Goal: Task Accomplishment & Management: Use online tool/utility

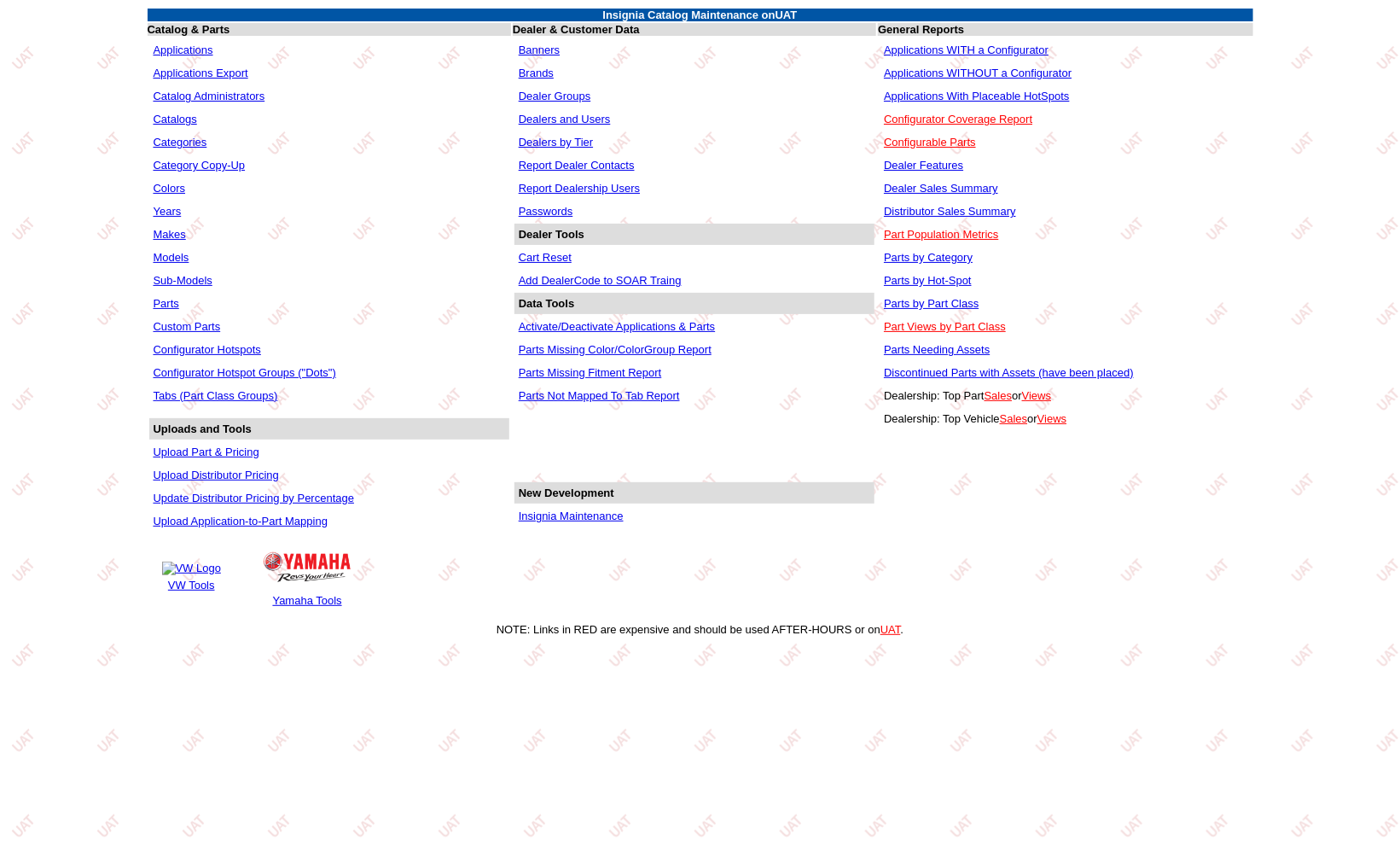
drag, startPoint x: 0, startPoint y: 0, endPoint x: 536, endPoint y: 521, distance: 747.5
click at [536, 521] on link "Insignia Maintenance" at bounding box center [571, 515] width 105 height 13
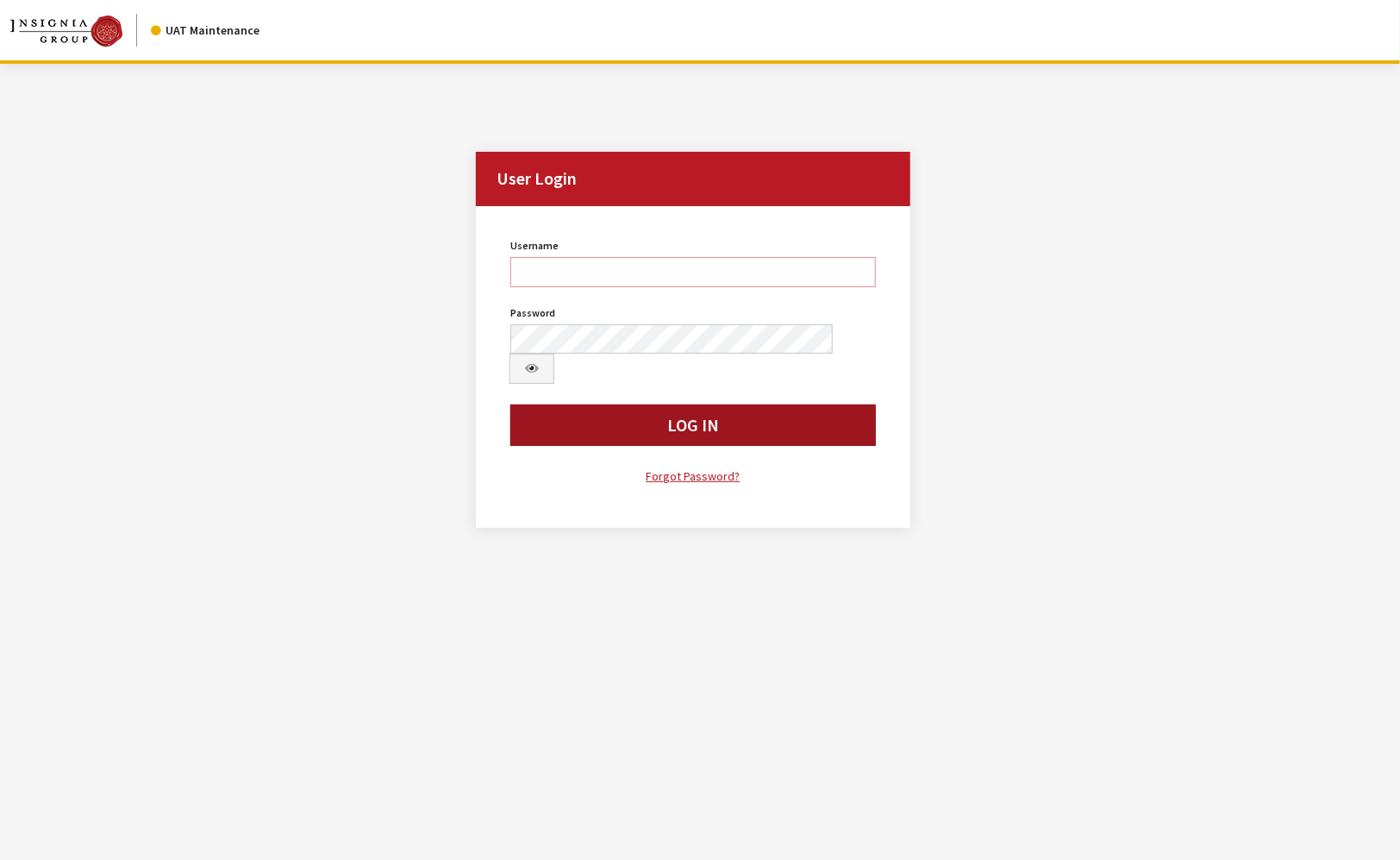
type input "jkrause"
click at [568, 404] on button "Log In" at bounding box center [693, 425] width 365 height 42
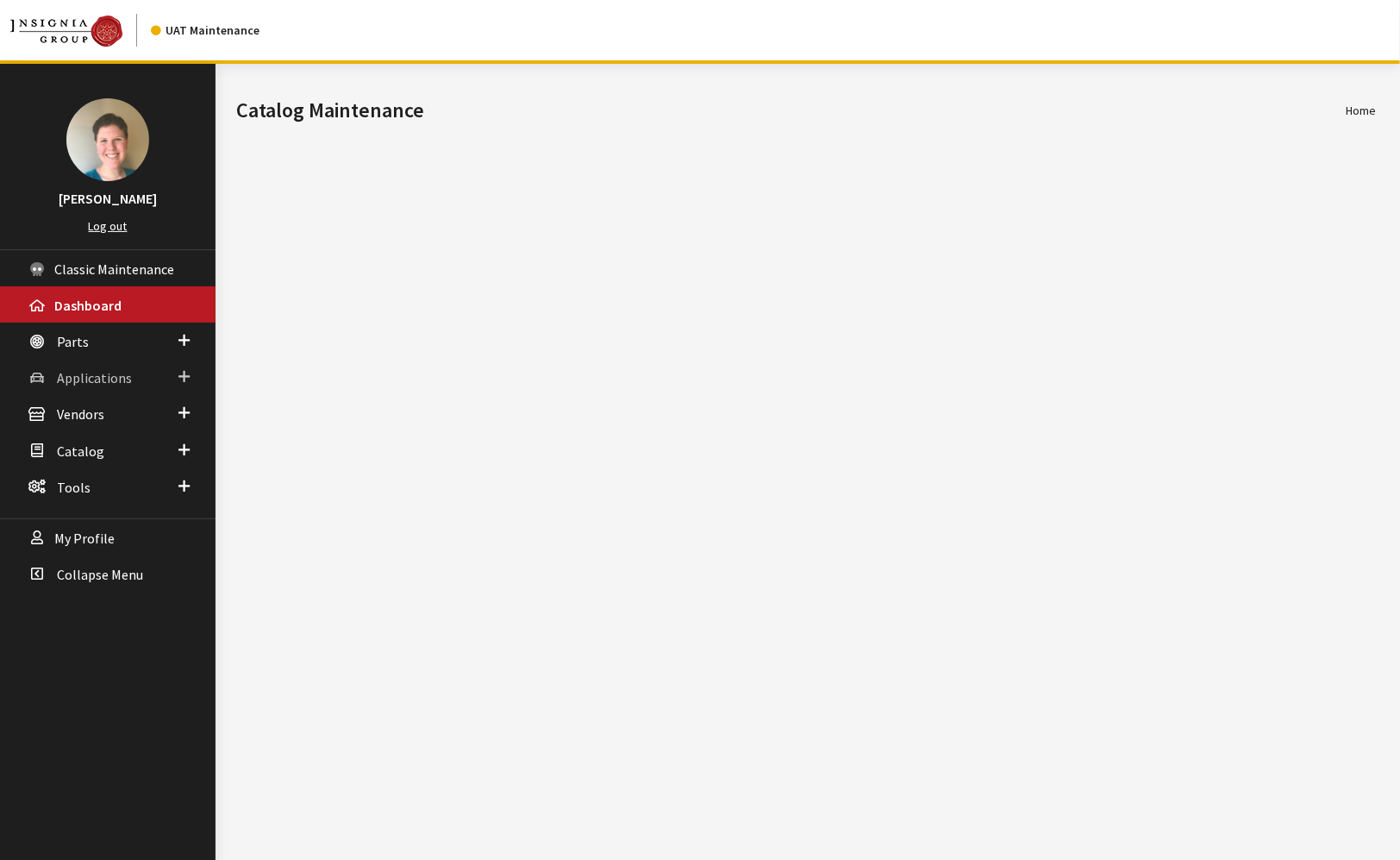
click at [80, 373] on span "Applications" at bounding box center [94, 377] width 75 height 17
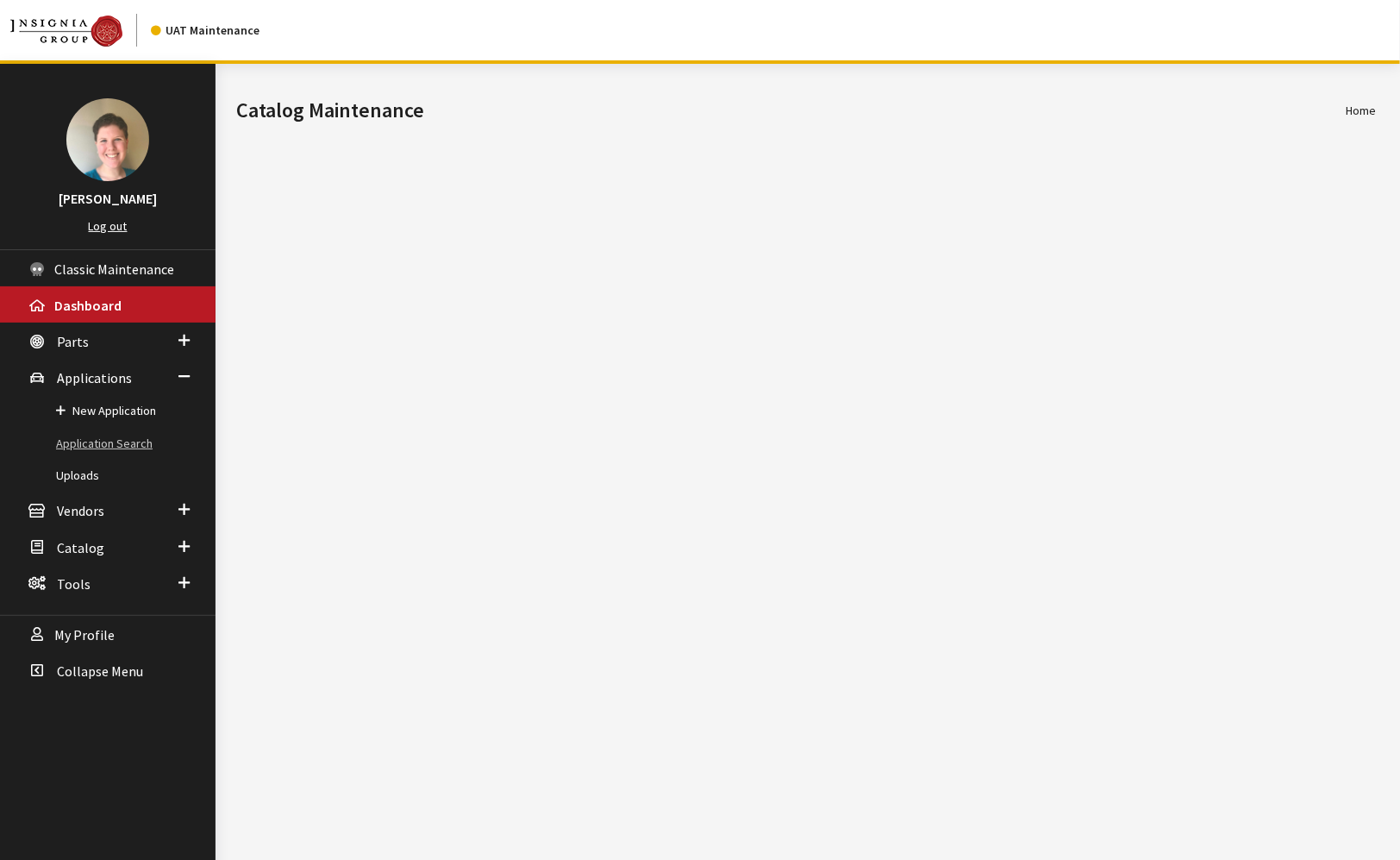
click at [91, 447] on link "Application Search" at bounding box center [108, 443] width 215 height 32
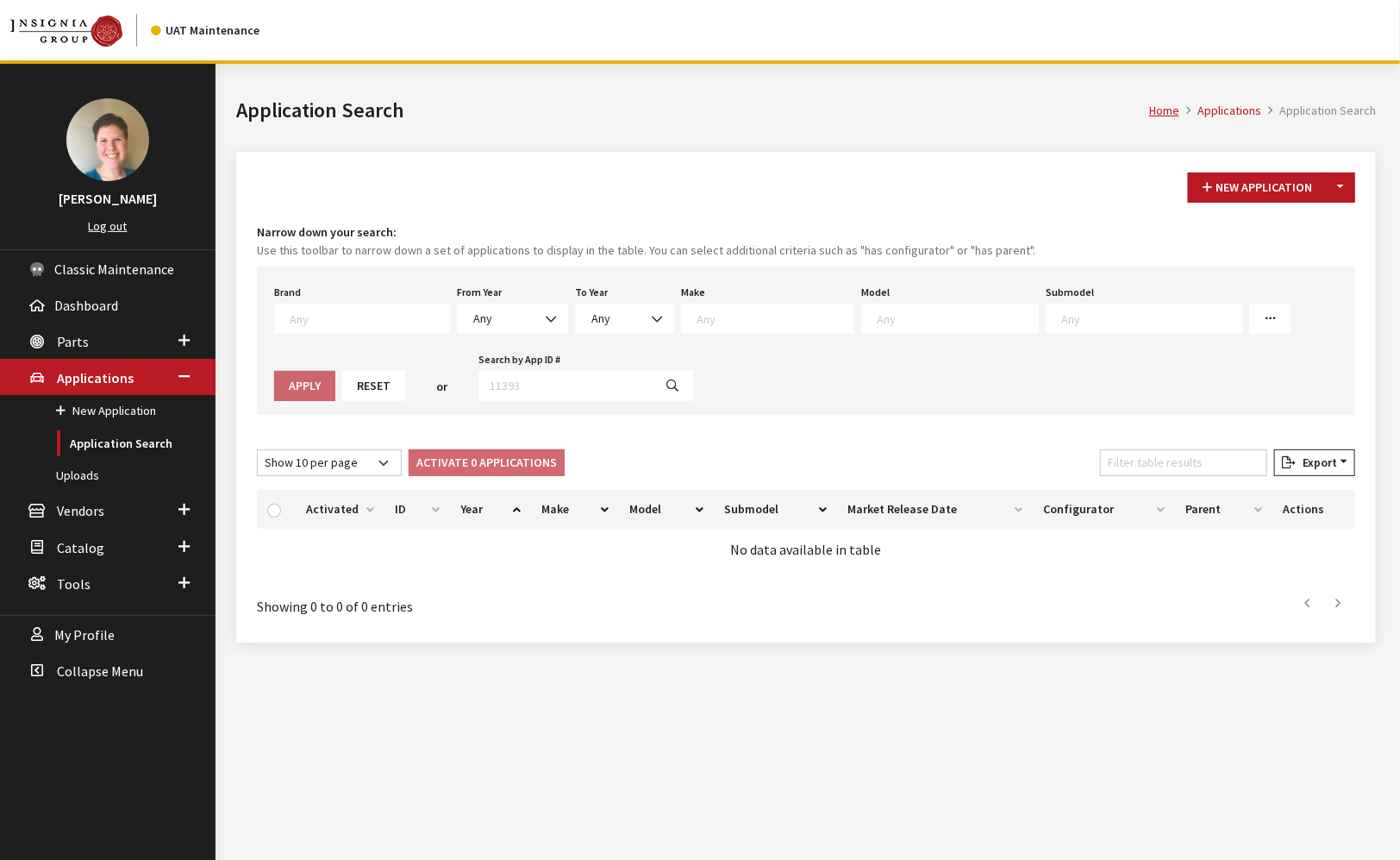
click at [348, 317] on textarea "Search" at bounding box center [369, 317] width 159 height 15
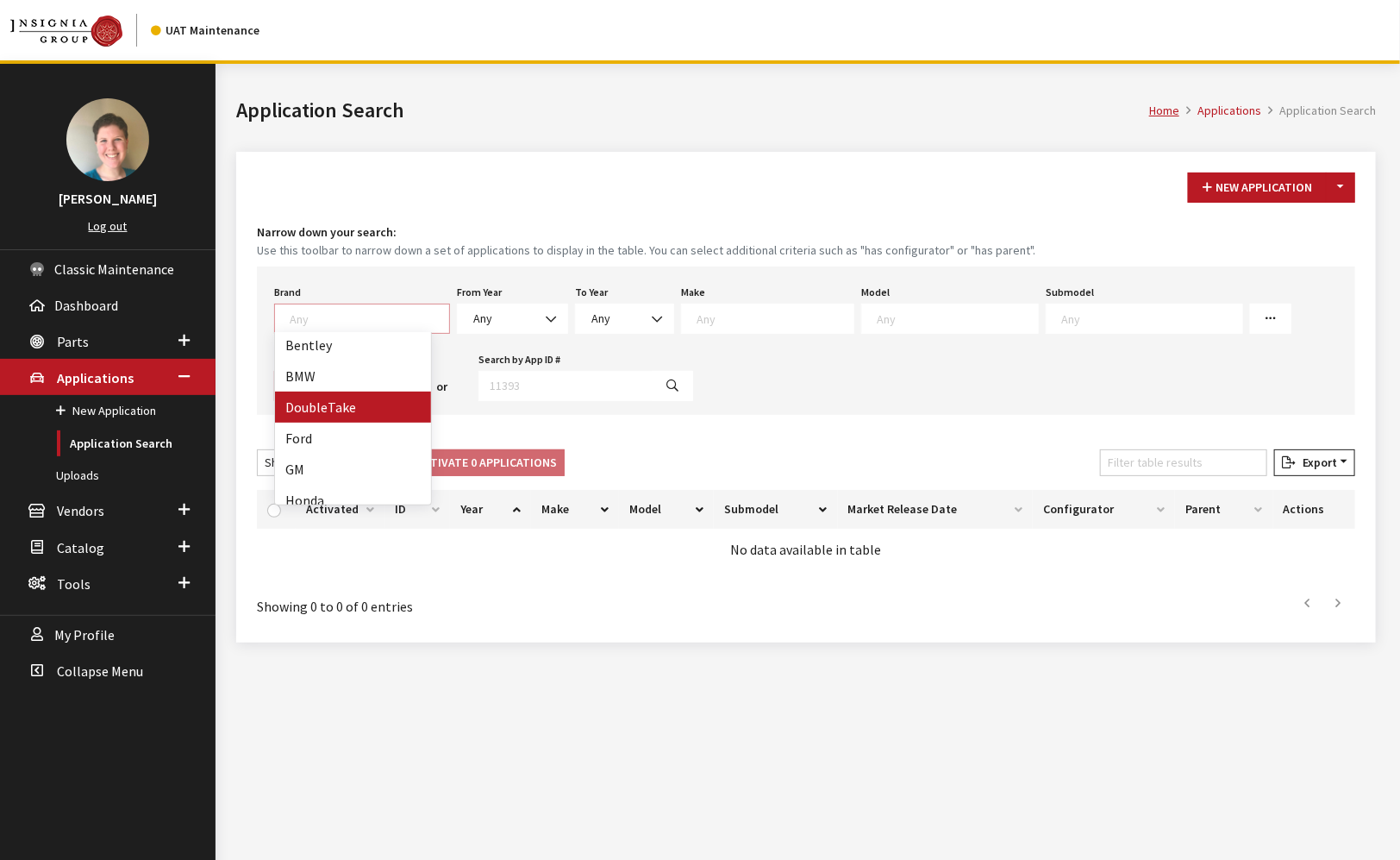
scroll to position [192, 0]
select select "5"
select select
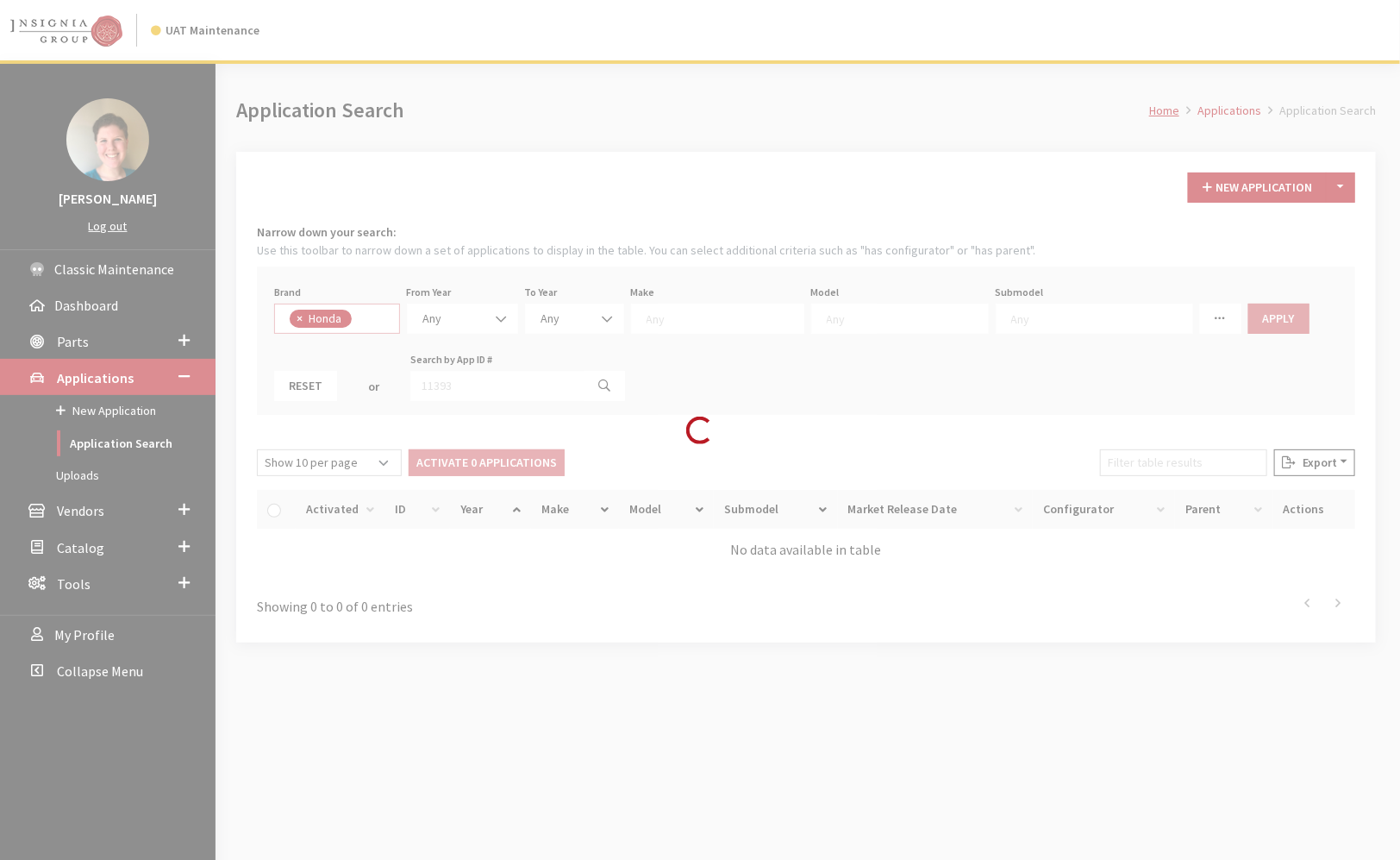
scroll to position [145, 0]
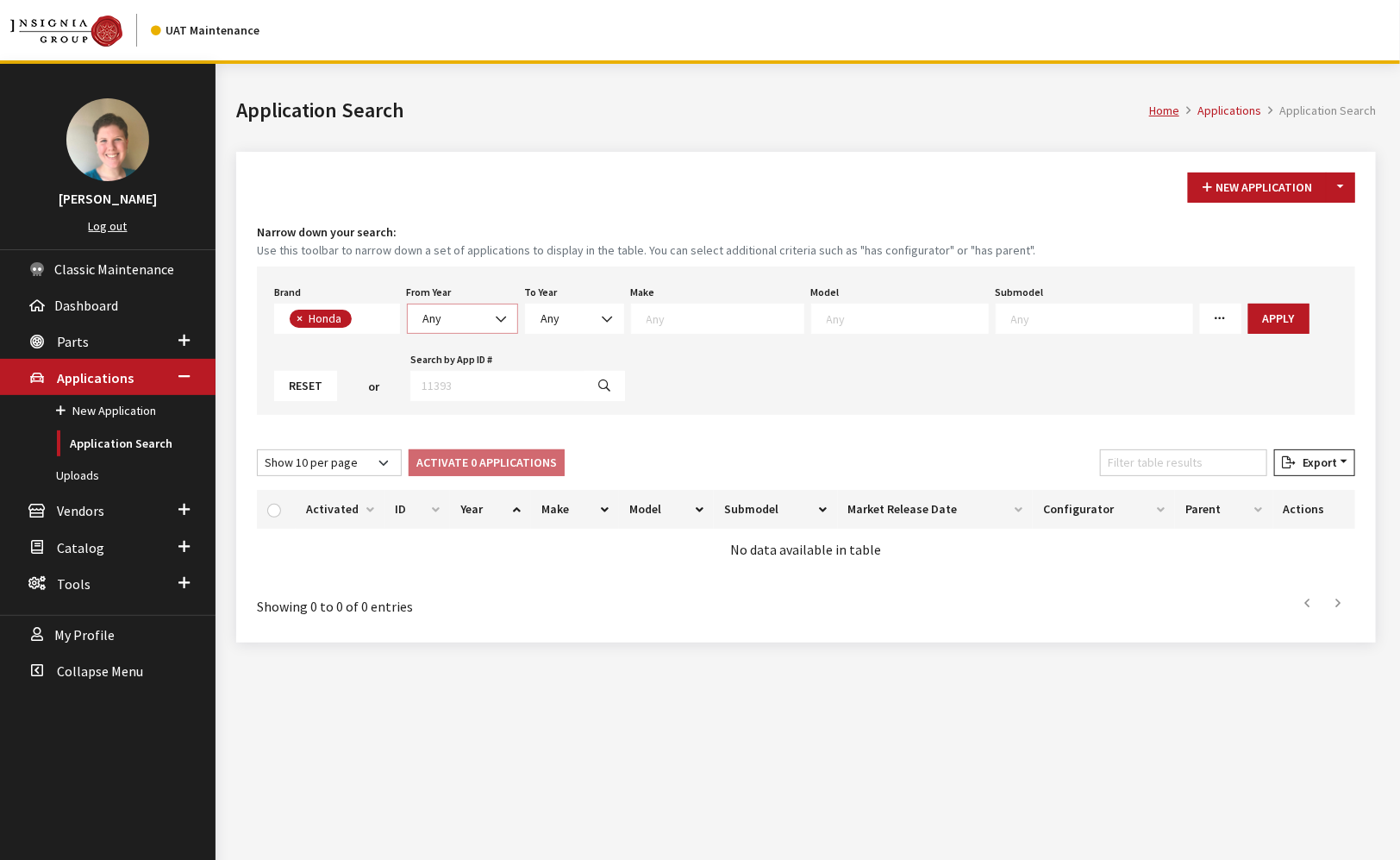
click at [495, 310] on b at bounding box center [495, 310] width 0 height 0
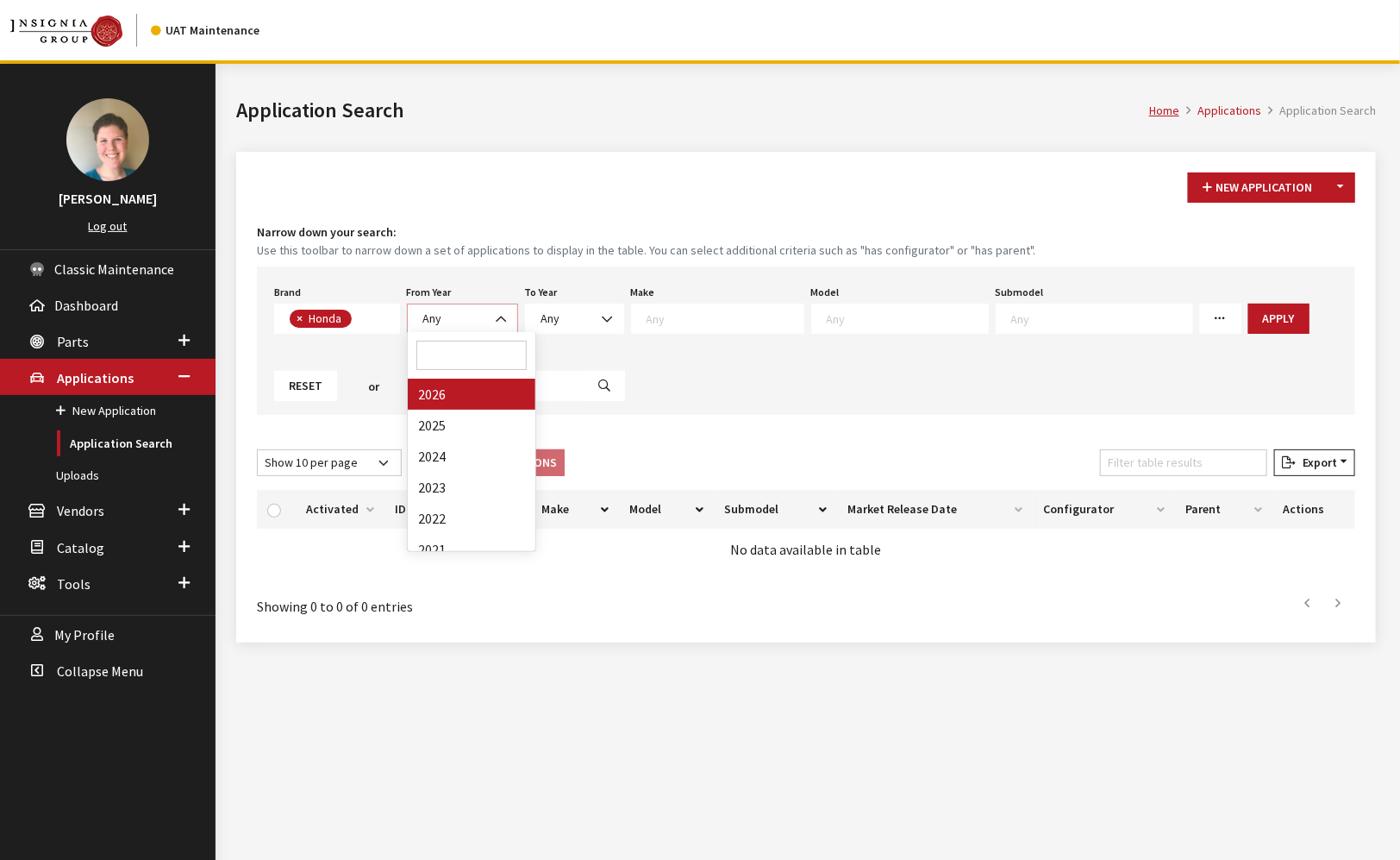
select select "2026"
select select
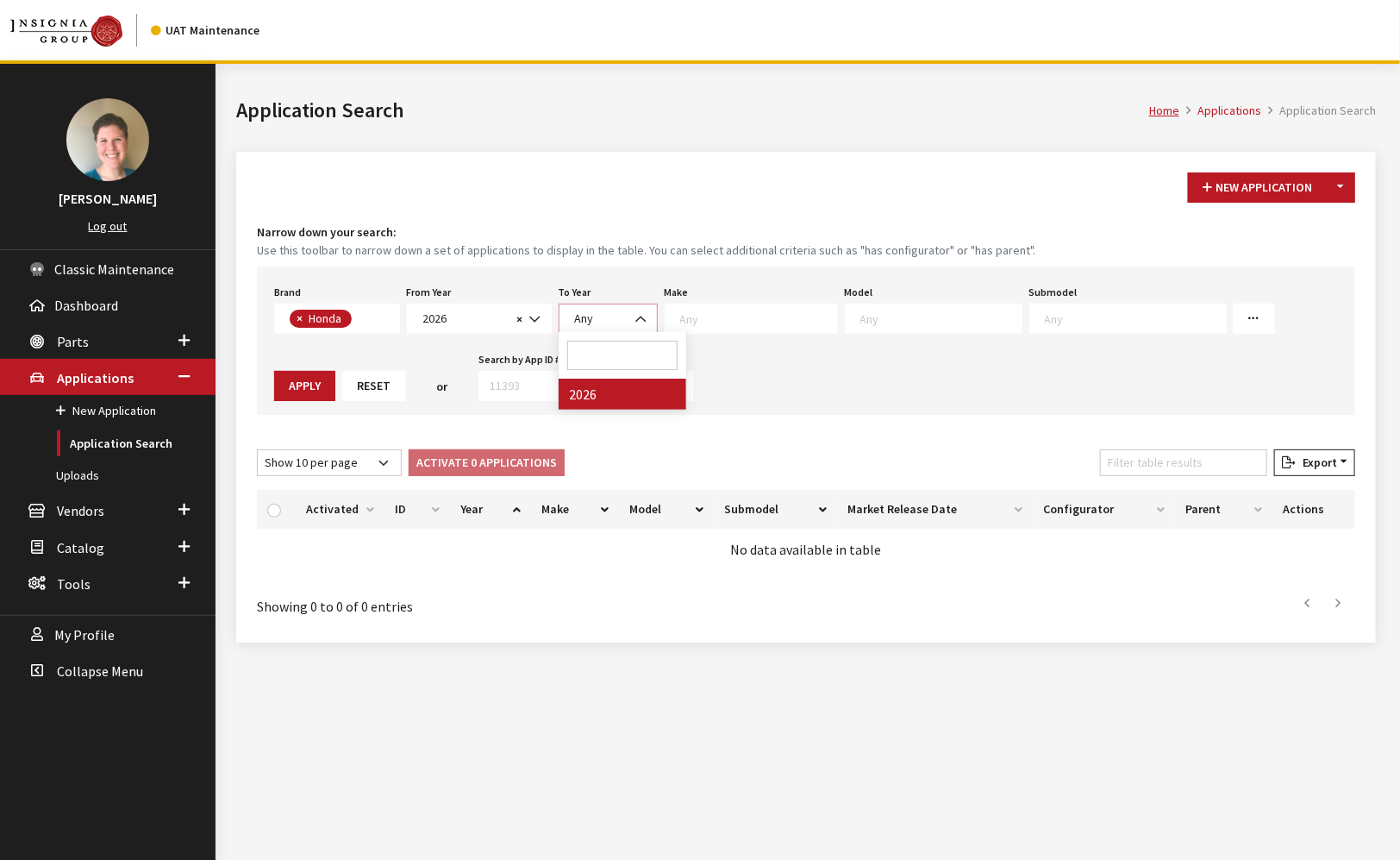
click at [593, 316] on span "Any" at bounding box center [607, 318] width 77 height 18
select select "2026"
select select
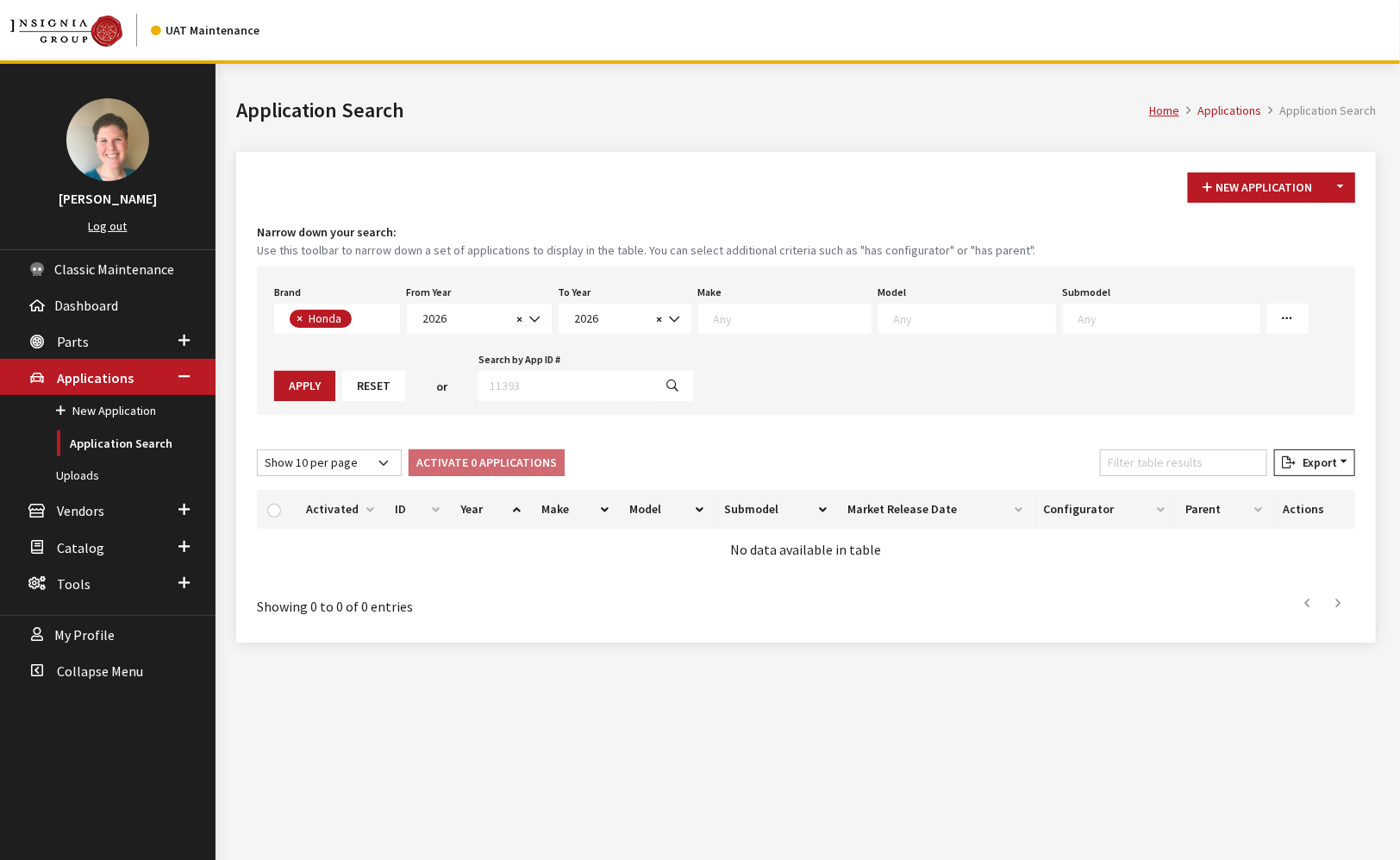
click at [734, 319] on textarea "Search" at bounding box center [793, 317] width 157 height 15
select select "19"
select select
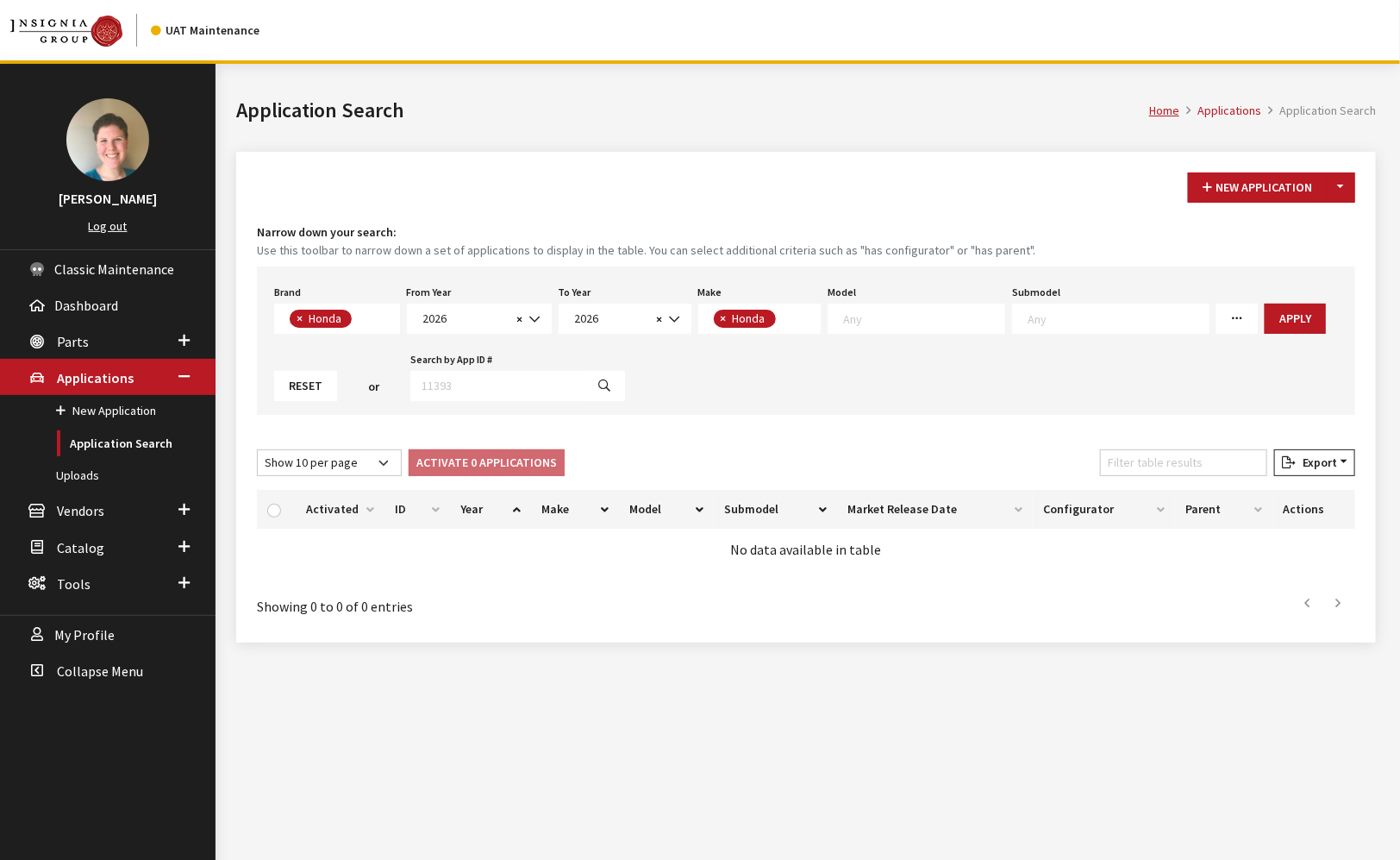
scroll to position [0, 0]
click at [894, 315] on textarea "Search" at bounding box center [924, 317] width 161 height 15
select select "230"
select select
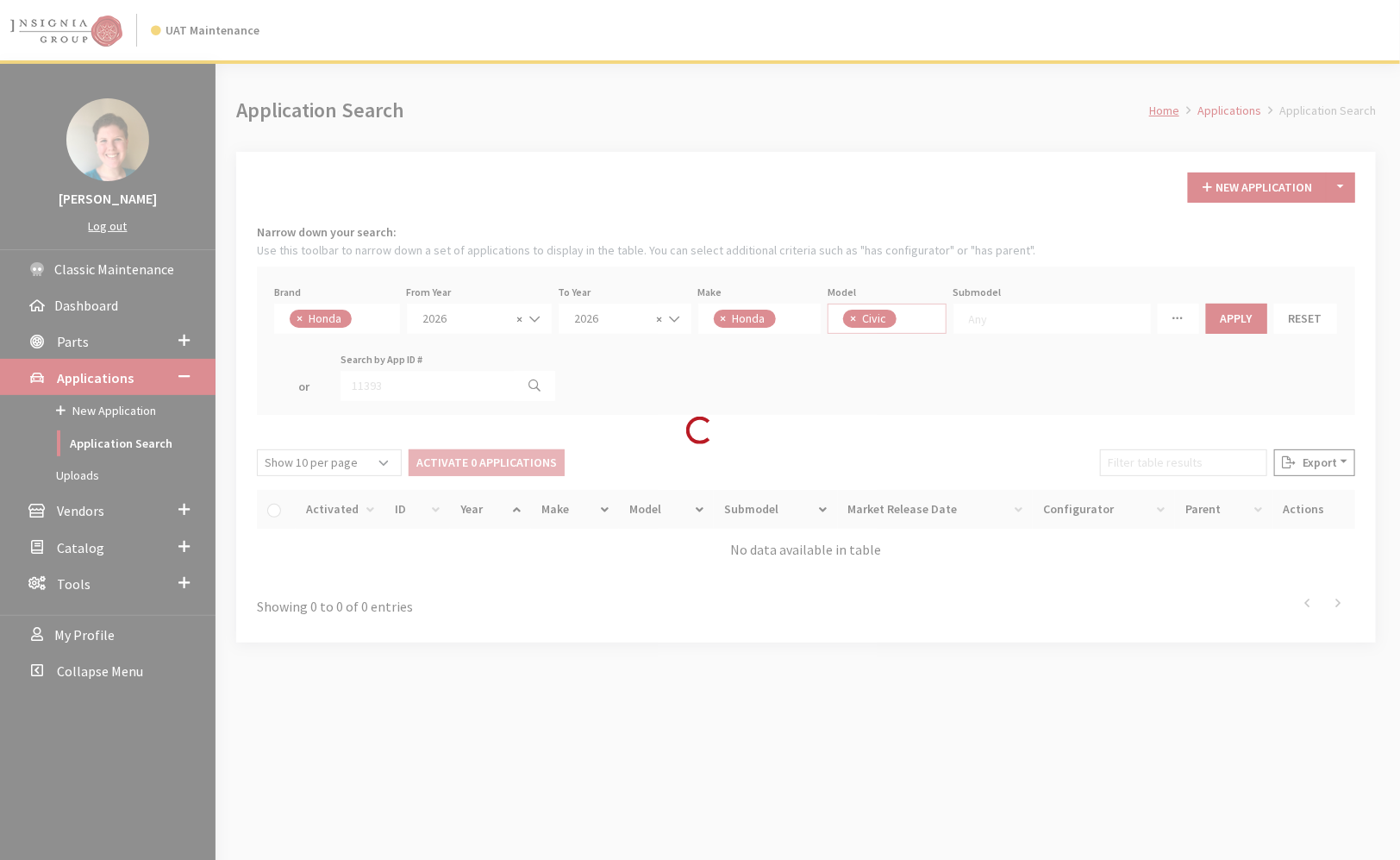
scroll to position [15, 0]
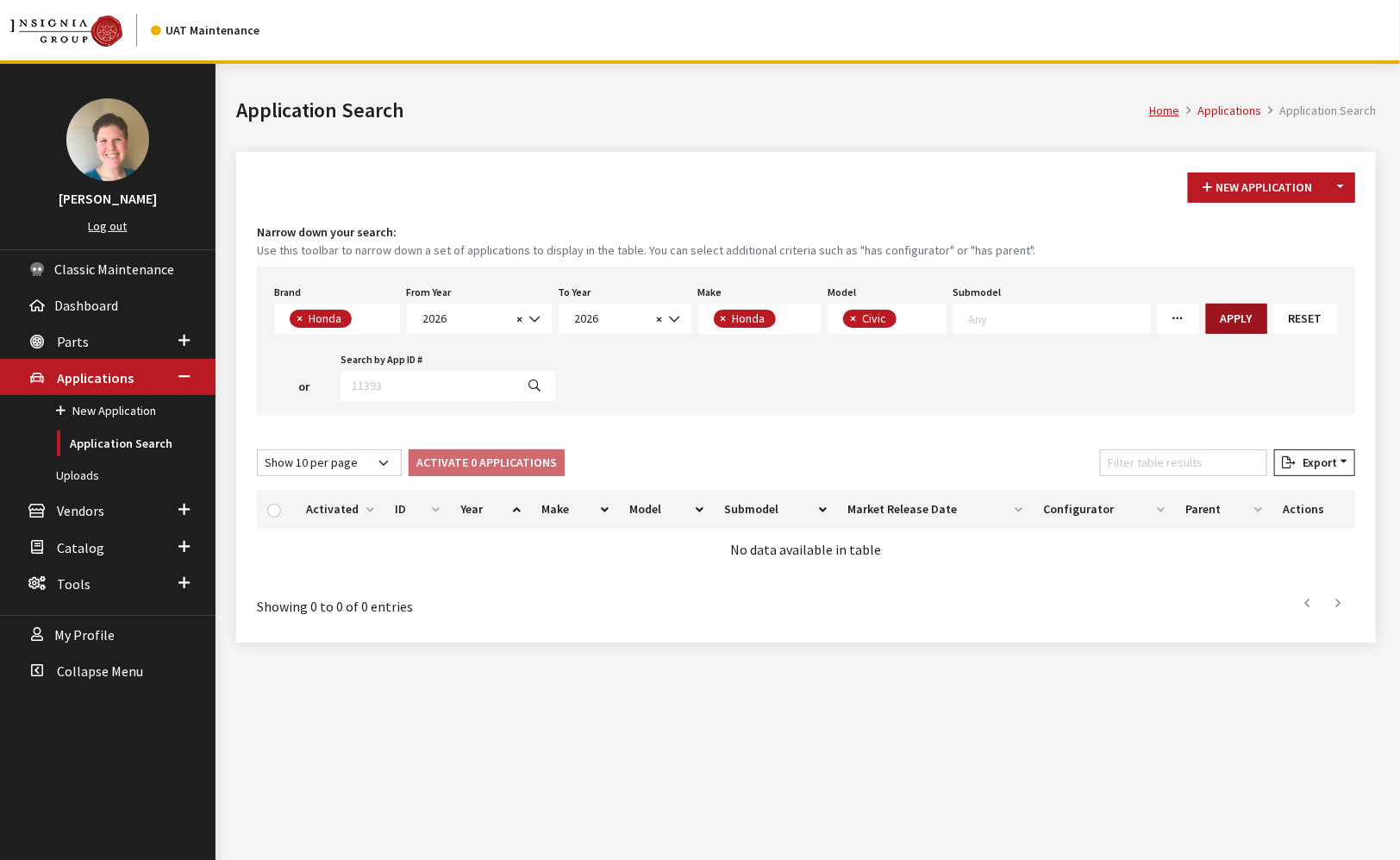
click at [1217, 308] on button "Apply" at bounding box center [1236, 318] width 61 height 30
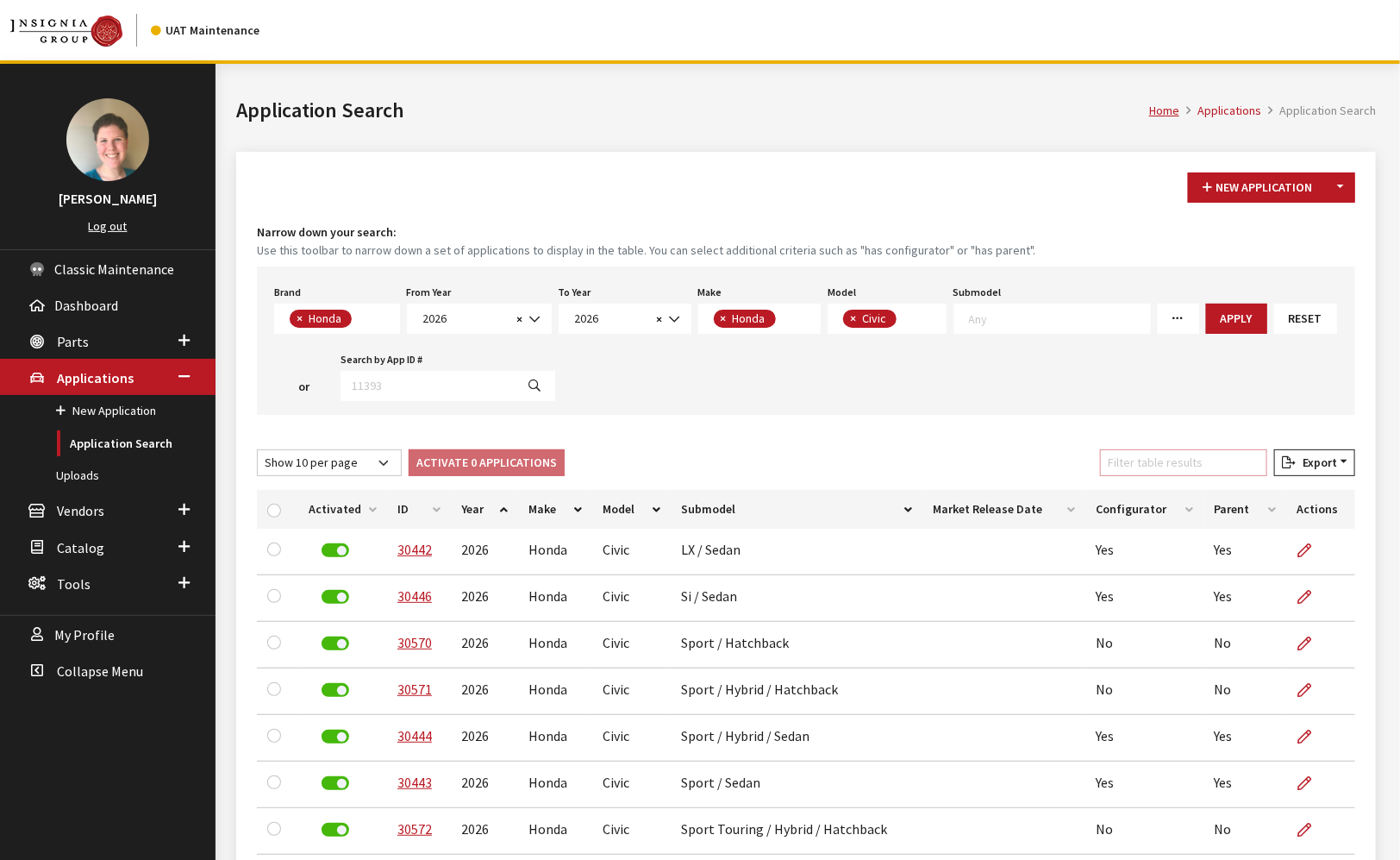
click at [1155, 461] on input "Filter table results" at bounding box center [1183, 463] width 167 height 27
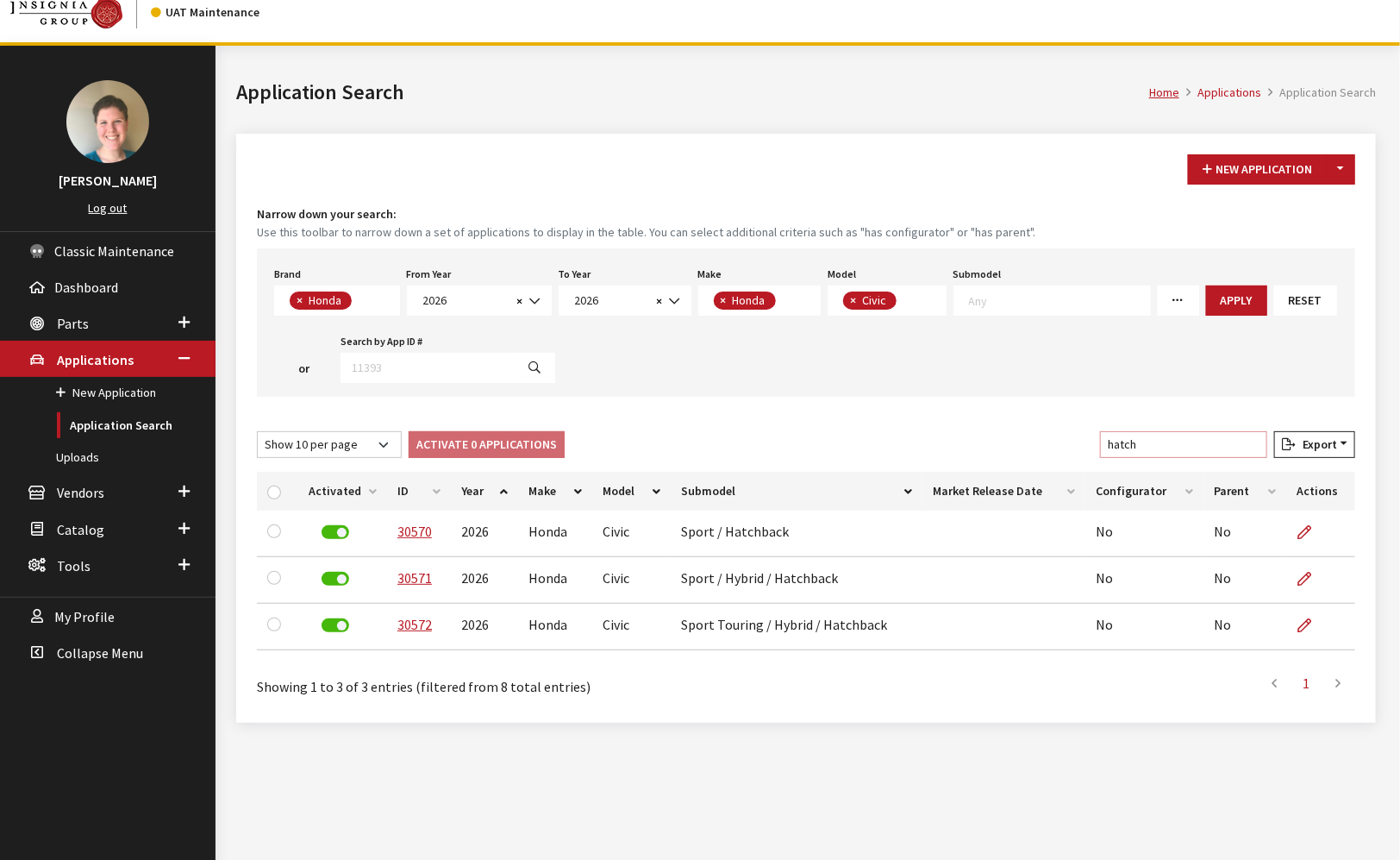
scroll to position [63, 0]
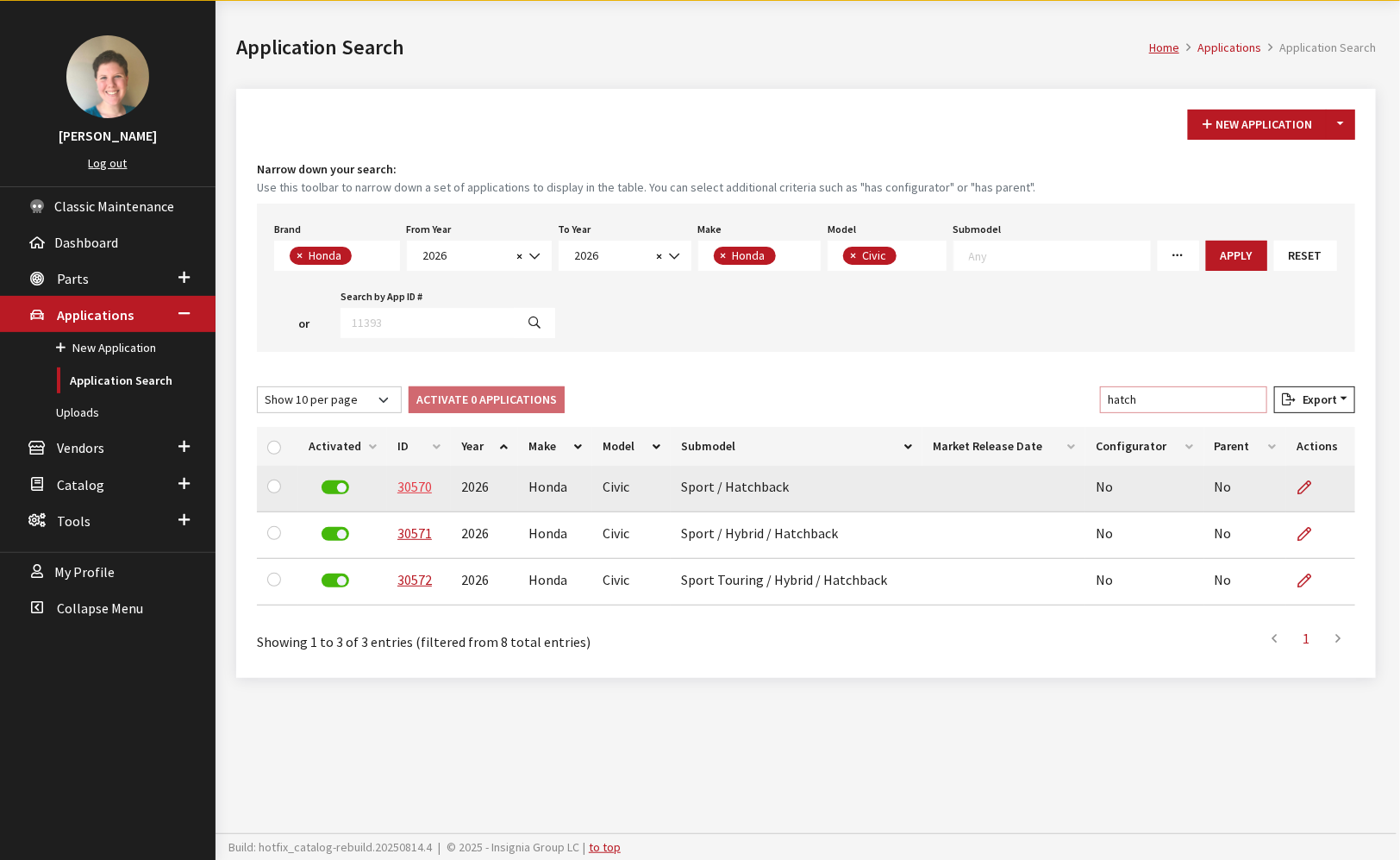
type input "hatch"
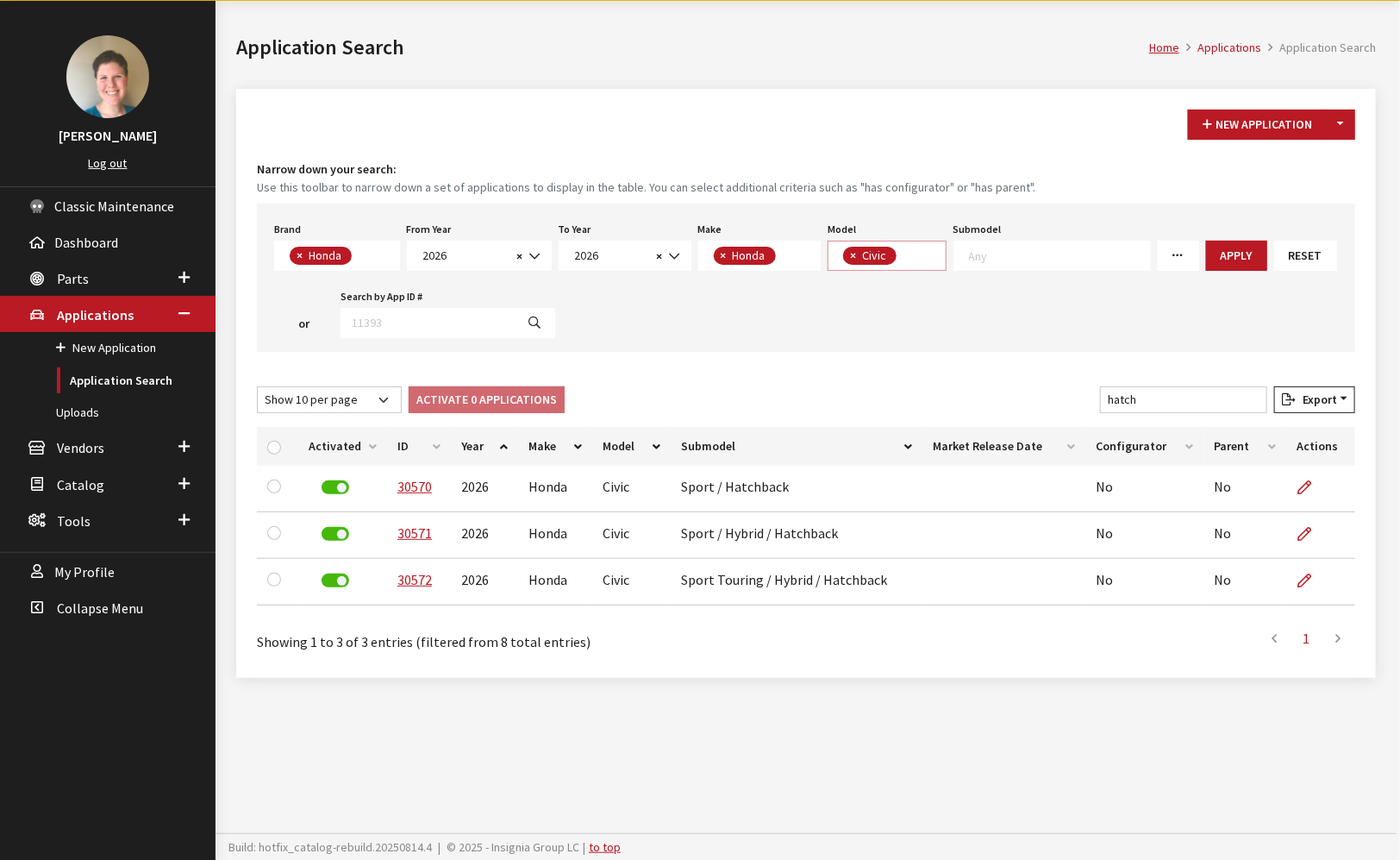
click at [923, 257] on span "× Civic" at bounding box center [887, 255] width 119 height 30
select select
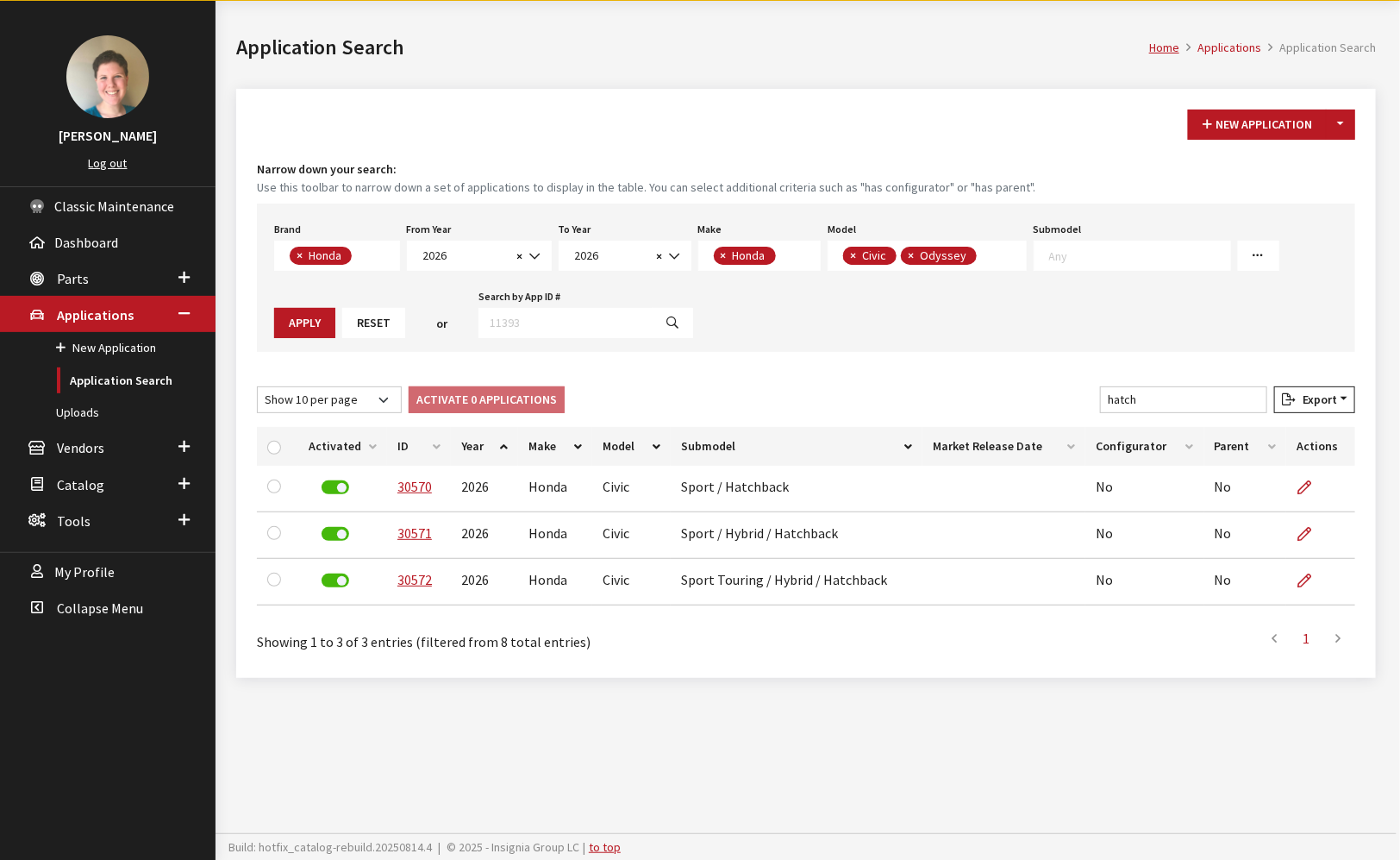
click at [850, 251] on span "×" at bounding box center [852, 255] width 6 height 15
select select "233"
select select
click at [1238, 260] on button "Apply" at bounding box center [1259, 255] width 61 height 30
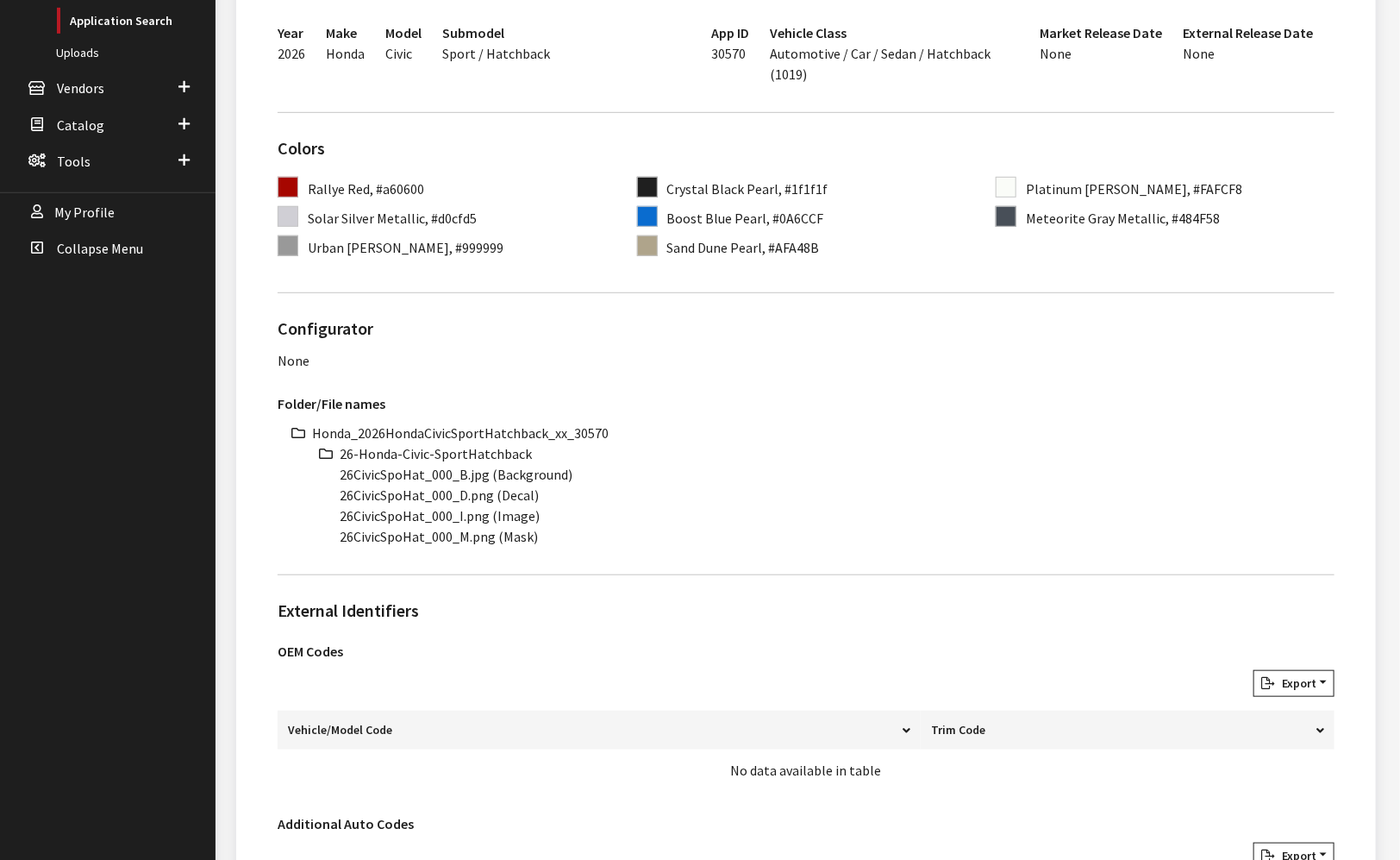
scroll to position [478, 0]
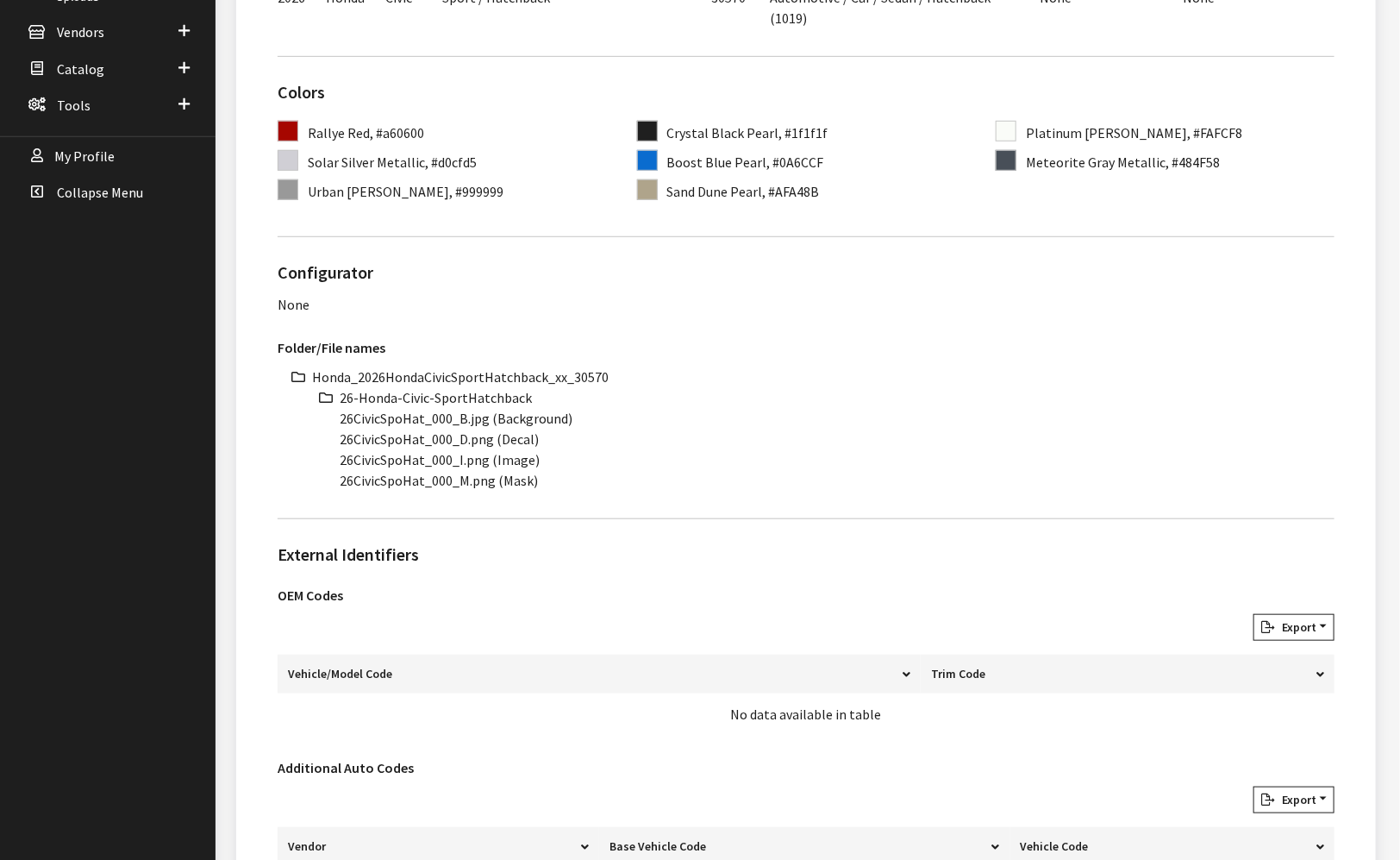
click at [493, 371] on li "Honda_2026HondaCivicSportHatchback_xx_30570" at bounding box center [822, 376] width 1022 height 21
copy li "Honda_2026HondaCivicSportHatchback_xx_30570"
click at [435, 396] on li "26-Honda-Civic-SportHatchback" at bounding box center [837, 397] width 994 height 21
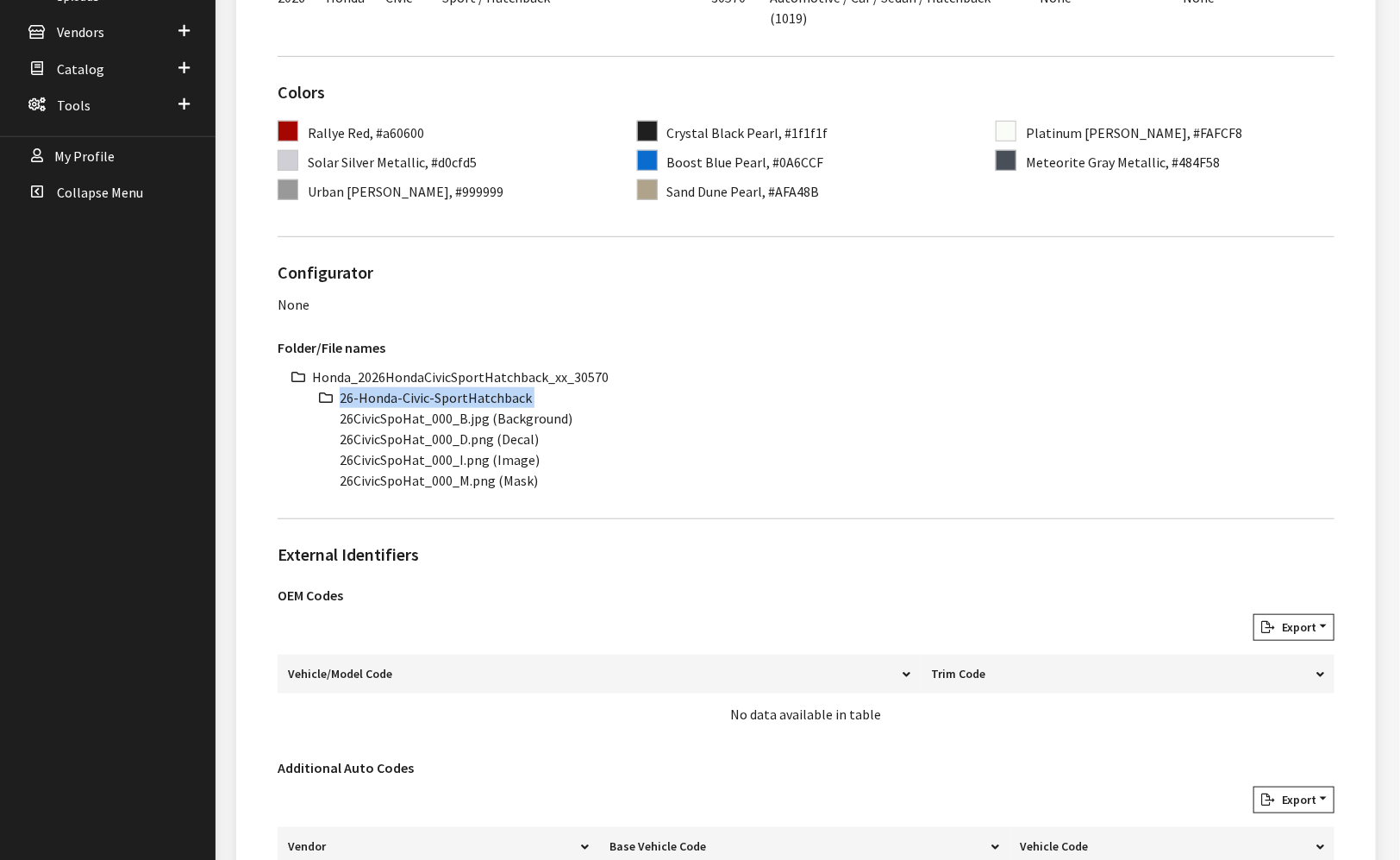
click at [435, 396] on li "26-Honda-Civic-SportHatchback" at bounding box center [837, 397] width 994 height 21
copy ul "26-Honda-Civic-SportHatchback"
drag, startPoint x: 422, startPoint y: 417, endPoint x: 332, endPoint y: 417, distance: 90.0
click at [332, 417] on ul "Honda_2026HondaCivicSportHatchback_xx_30570 26-Honda-Civic-SportHatchback 26Civ…" at bounding box center [822, 428] width 1022 height 124
copy li "26CivicSpoHat"
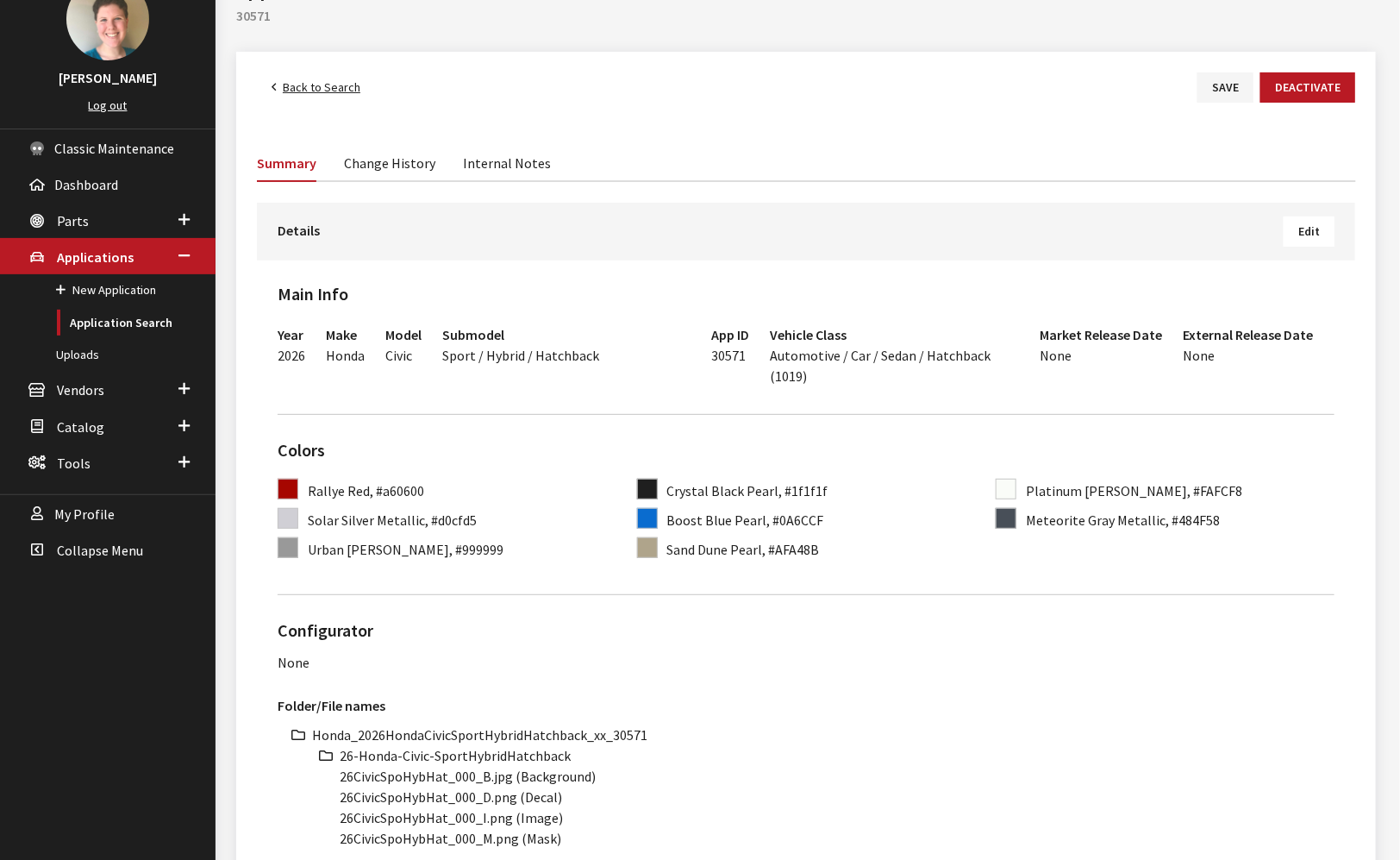
scroll to position [288, 0]
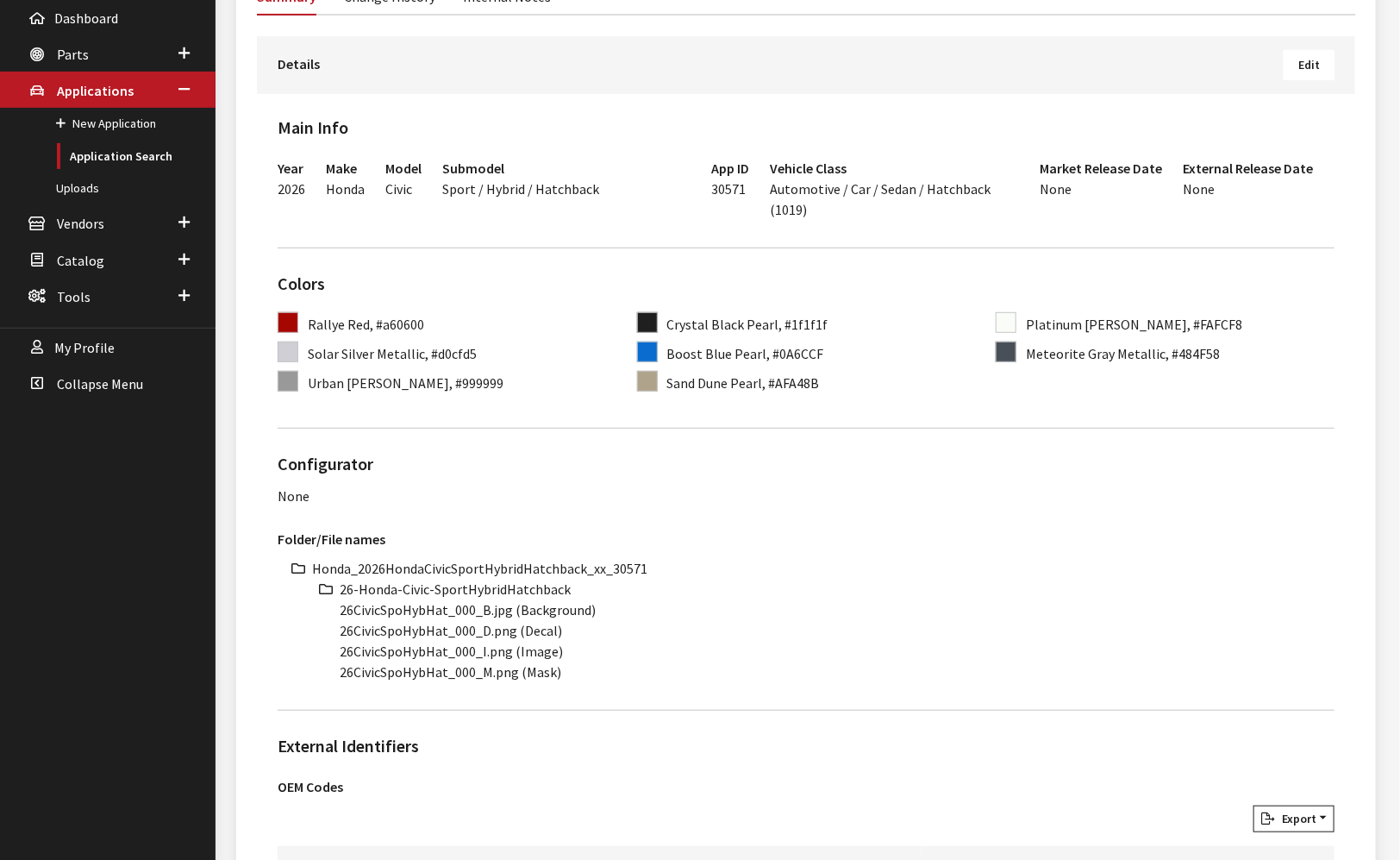
click at [541, 562] on li "Honda_2026HondaCivicSportHybridHatchback_xx_30571" at bounding box center [822, 568] width 1022 height 21
copy li "Honda_2026HondaCivicSportHybridHatchback_xx_30571"
click at [420, 590] on li "26-Honda-Civic-SportHybridHatchback" at bounding box center [837, 589] width 994 height 21
click at [420, 589] on li "26-Honda-Civic-SportHybridHatchback" at bounding box center [837, 589] width 994 height 21
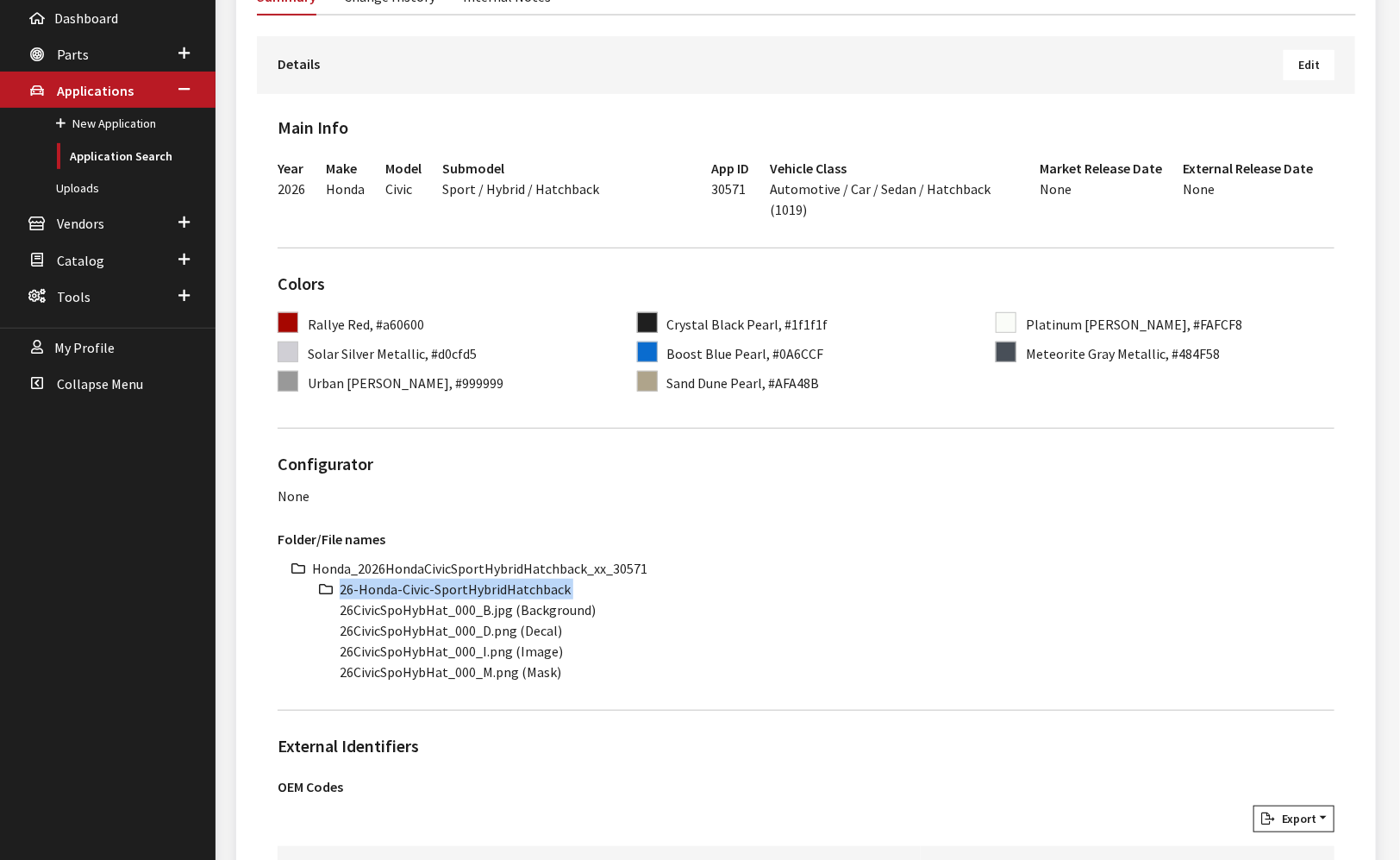
click at [422, 587] on li "26-Honda-Civic-SportHybridHatchback" at bounding box center [837, 589] width 994 height 21
copy ul "26-Honda-Civic-SportHybridHatchback"
drag, startPoint x: 445, startPoint y: 611, endPoint x: 322, endPoint y: 613, distance: 123.0
click at [322, 613] on ul "Honda_2026HondaCivicSportHybridHatchback_xx_30571 26-Honda-Civic-SportHybridHat…" at bounding box center [822, 619] width 1022 height 124
copy li "26CivicSpoHybHat"
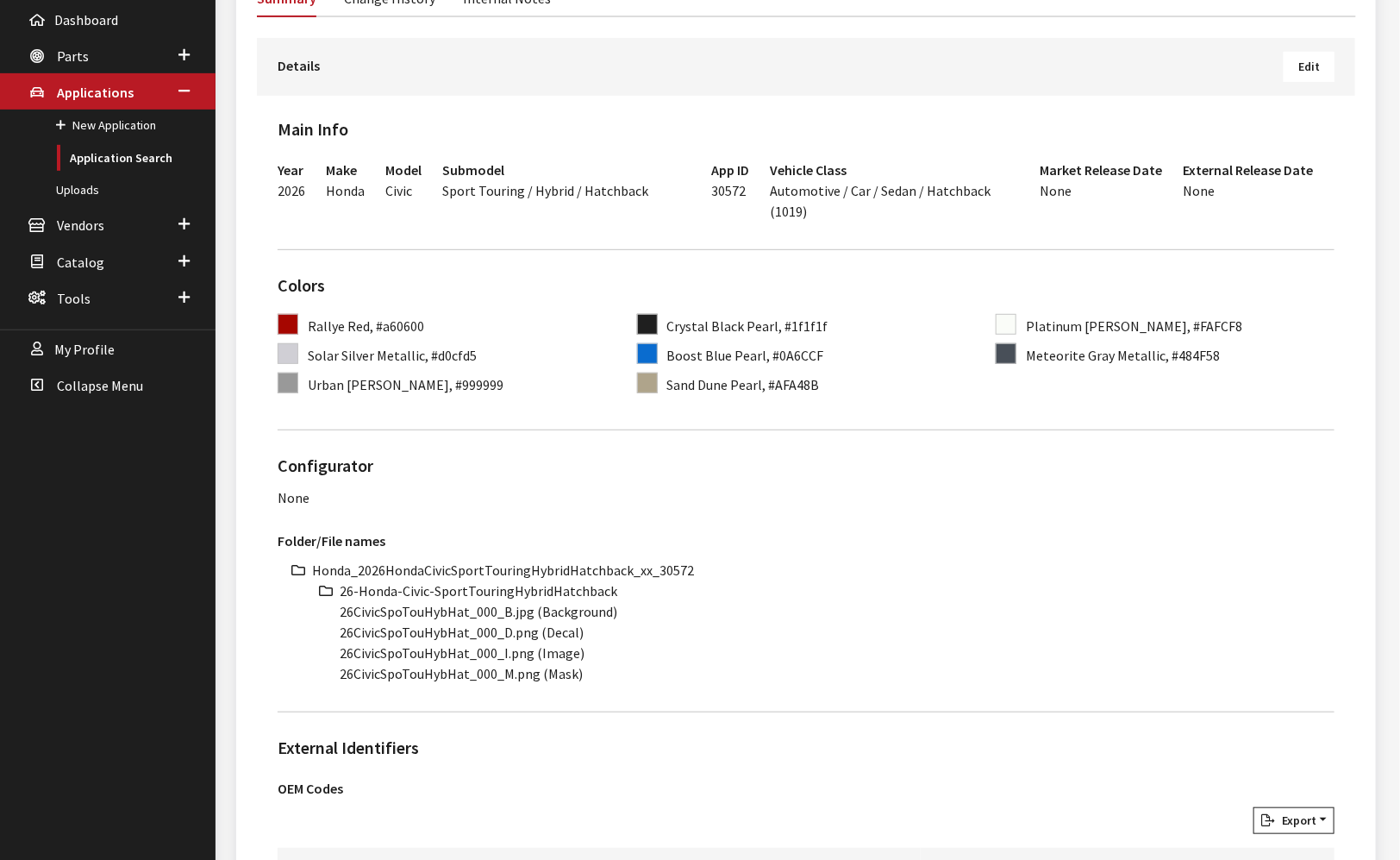
scroll to position [288, 0]
click at [550, 561] on li "Honda_2026HondaCivicSportTouringHybridHatchback_xx_30572" at bounding box center [822, 568] width 1022 height 21
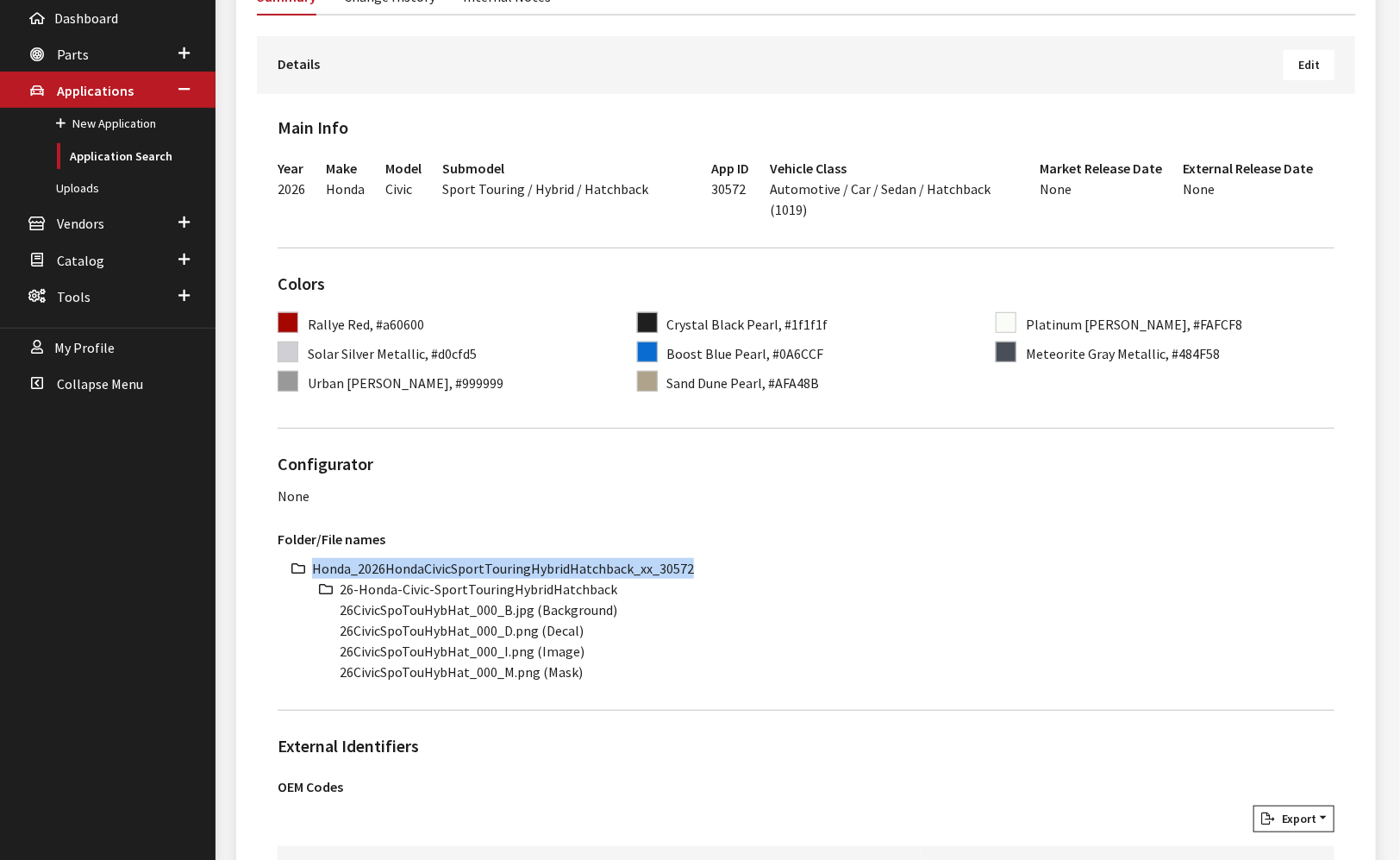
click at [550, 561] on li "Honda_2026HondaCivicSportTouringHybridHatchback_xx_30572" at bounding box center [822, 568] width 1022 height 21
copy li "Honda_2026HondaCivicSportTouringHybridHatchback_xx_30572"
click at [476, 585] on li "26-Honda-Civic-SportTouringHybridHatchback" at bounding box center [837, 589] width 994 height 21
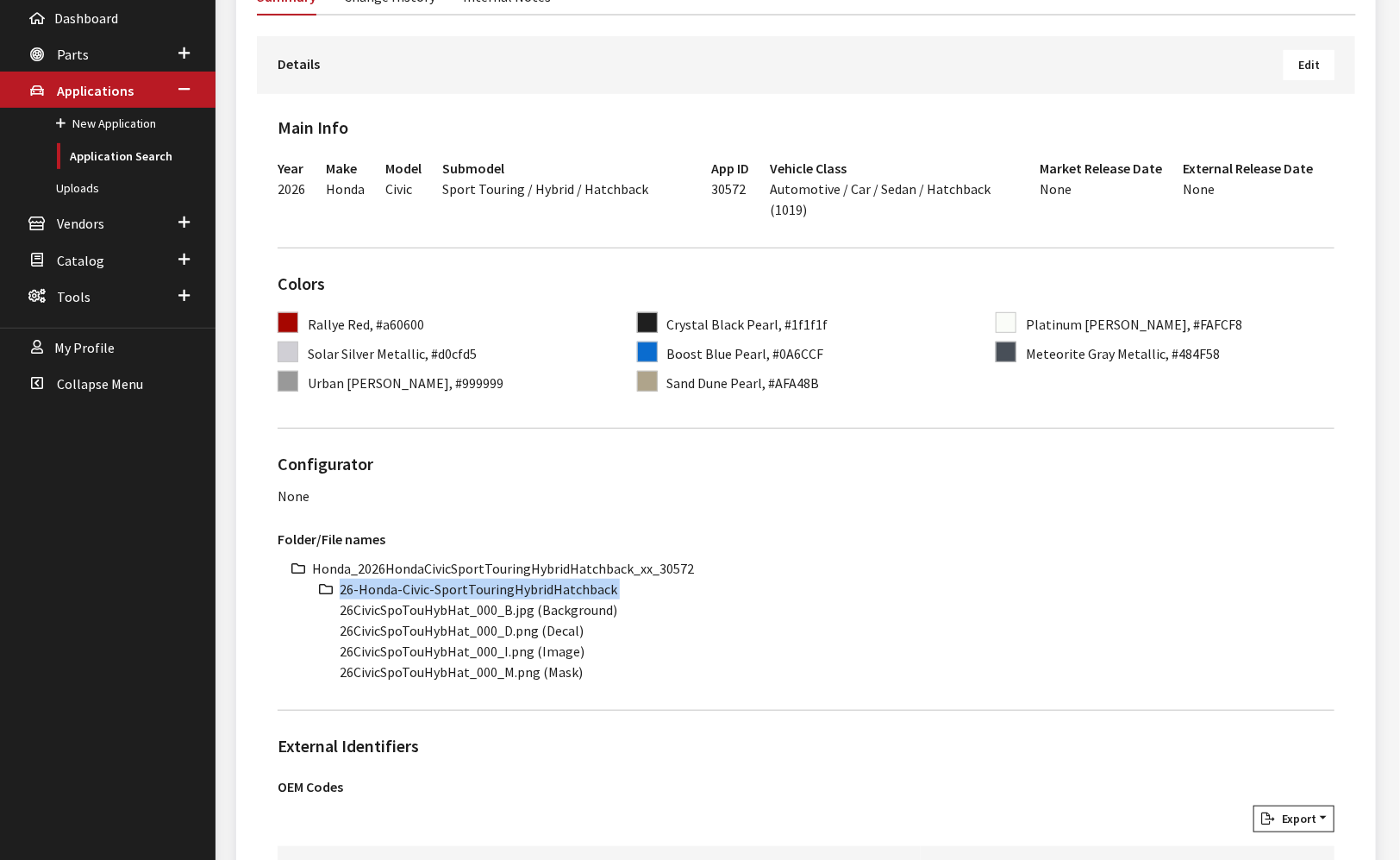
click at [476, 585] on li "26-Honda-Civic-SportTouringHybridHatchback" at bounding box center [837, 589] width 994 height 21
copy ul "26-Honda-Civic-SportTouringHybridHatchback"
drag, startPoint x: 467, startPoint y: 609, endPoint x: 323, endPoint y: 617, distance: 144.2
click at [323, 617] on ul "Honda_2026HondaCivicSportTouringHybridHatchback_xx_30572 26-Honda-Civic-SportTo…" at bounding box center [822, 619] width 1022 height 124
copy li "26CivicSpoTouHybHat"
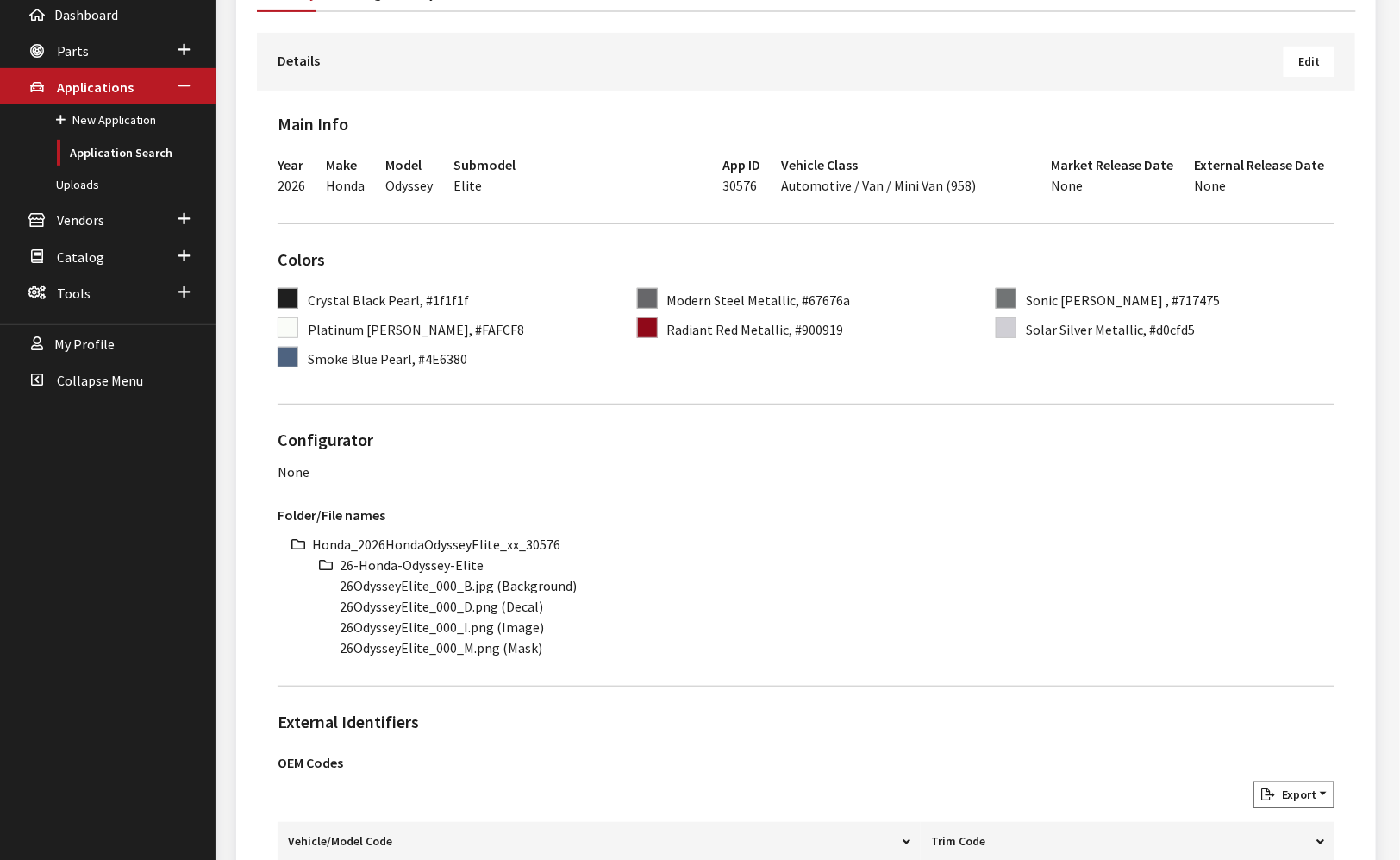
scroll to position [478, 0]
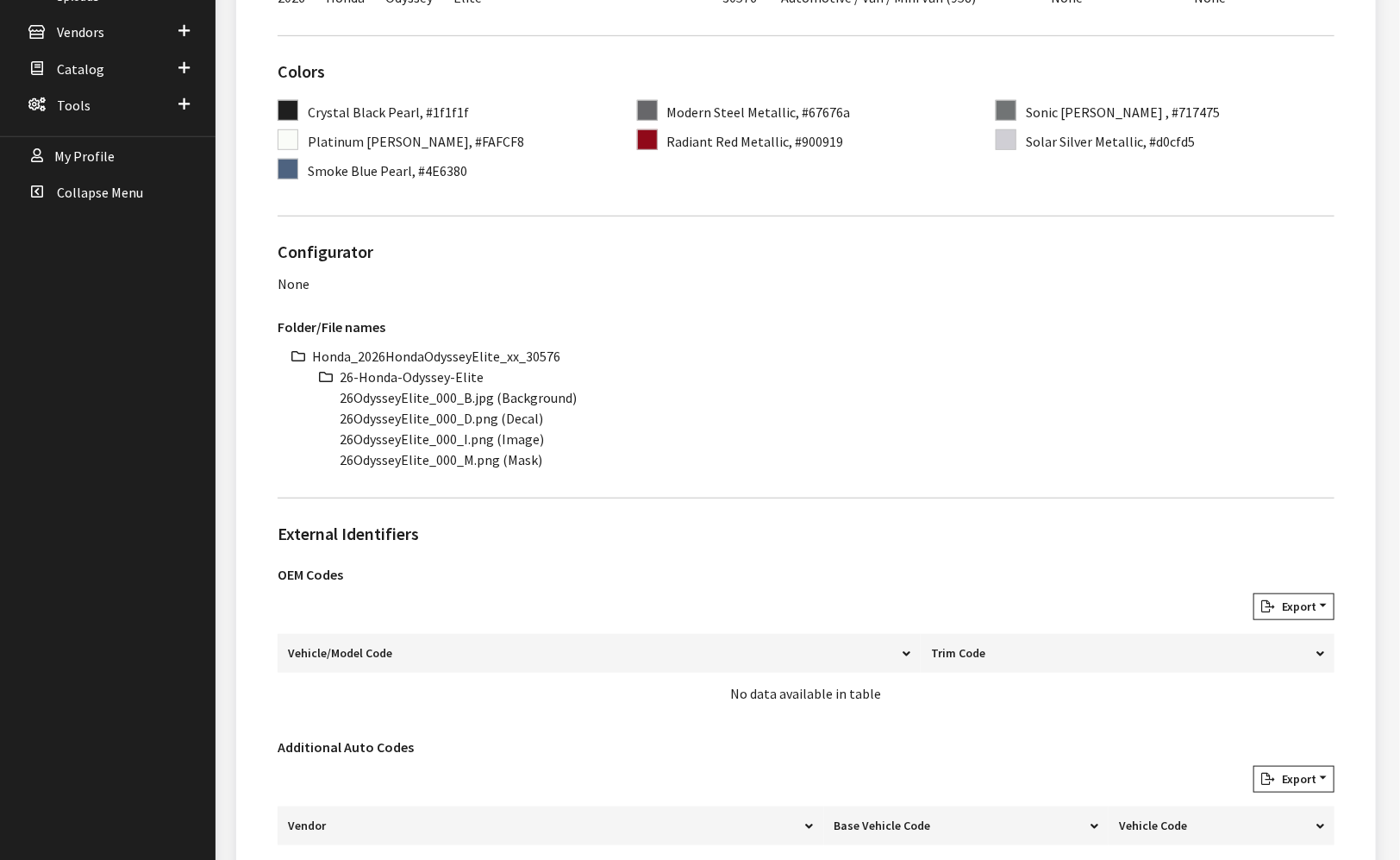
click at [458, 353] on li "Honda_2026HondaOdysseyElite_xx_30576" at bounding box center [822, 355] width 1022 height 21
click at [460, 351] on li "Honda_2026HondaOdysseyElite_xx_30576" at bounding box center [822, 355] width 1022 height 21
copy li "Honda_2026HondaOdysseyElite_xx_30576"
click at [433, 380] on li "26-Honda-Odyssey-Elite" at bounding box center [837, 376] width 994 height 21
click at [436, 378] on li "26-Honda-Odyssey-Elite" at bounding box center [837, 376] width 994 height 21
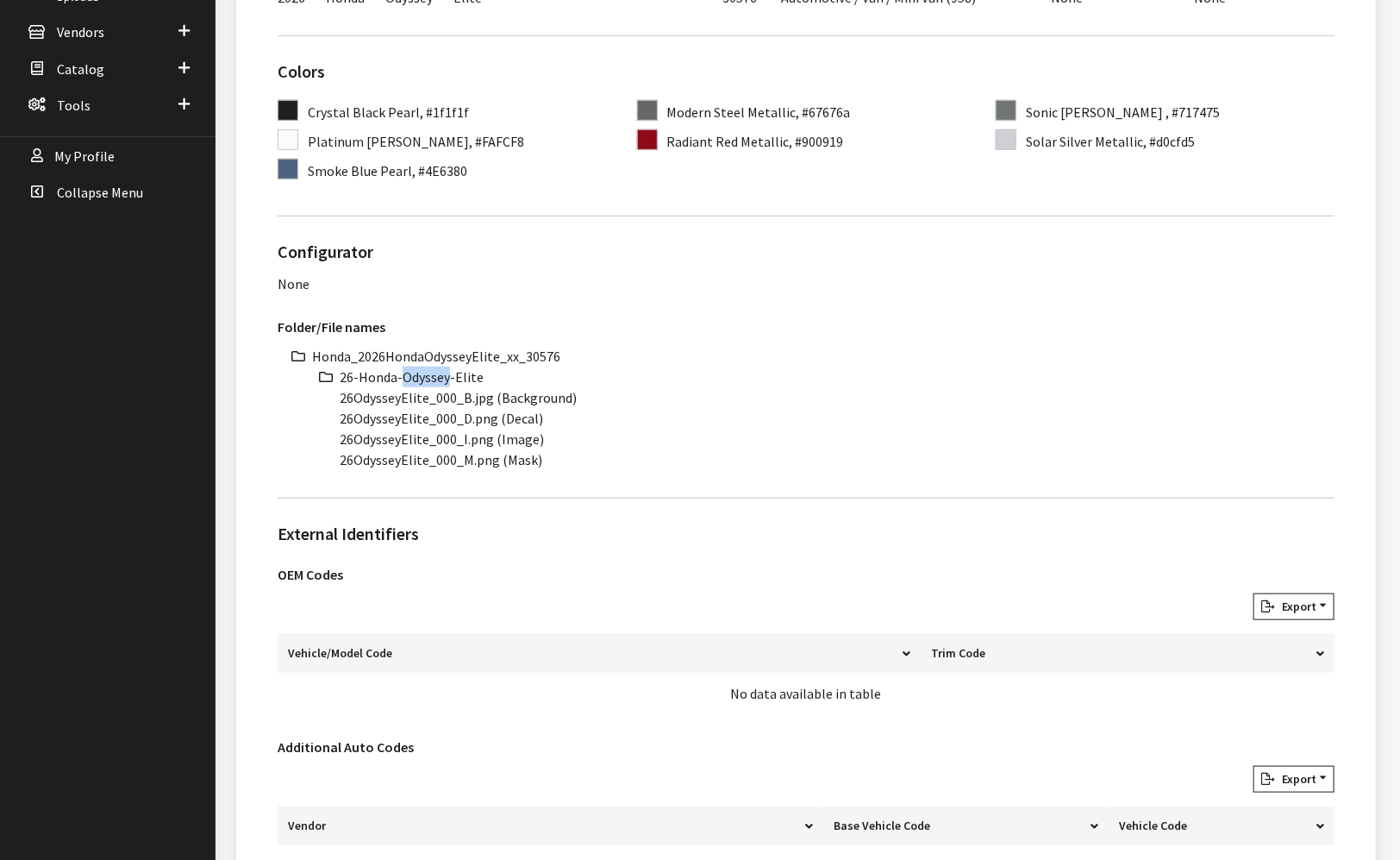
click at [436, 378] on li "26-Honda-Odyssey-Elite" at bounding box center [837, 376] width 994 height 21
click at [437, 375] on li "26-Honda-Odyssey-Elite" at bounding box center [837, 376] width 994 height 21
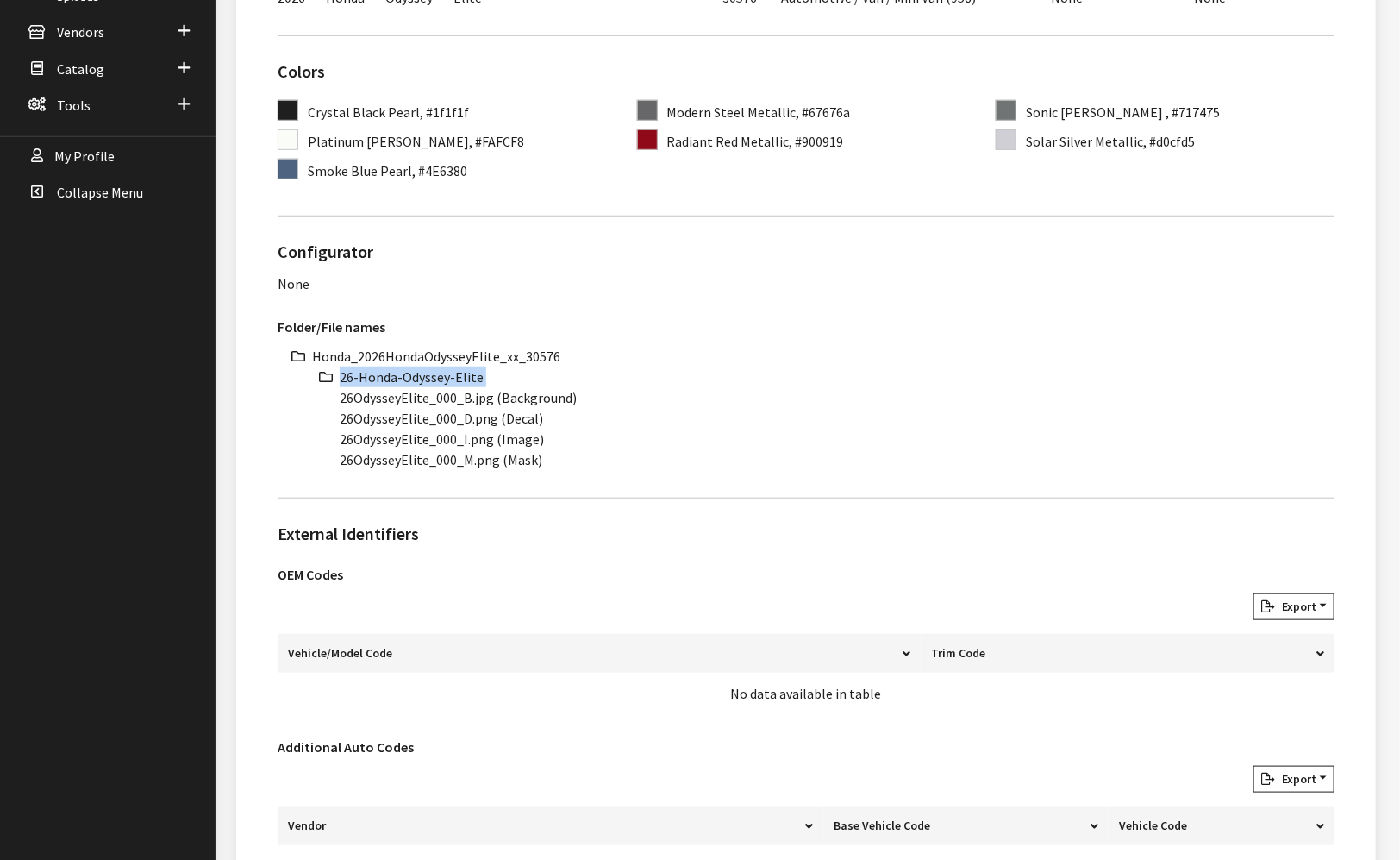
copy ul "26-Honda-Odyssey-Elite"
drag, startPoint x: 426, startPoint y: 396, endPoint x: 333, endPoint y: 395, distance: 93.0
click at [333, 395] on ul "Honda_2026HondaOdysseyElite_xx_30576 26-Honda-Odyssey-Elite 26OdysseyElite_000_…" at bounding box center [822, 407] width 1022 height 124
copy li "26OdysseyElite"
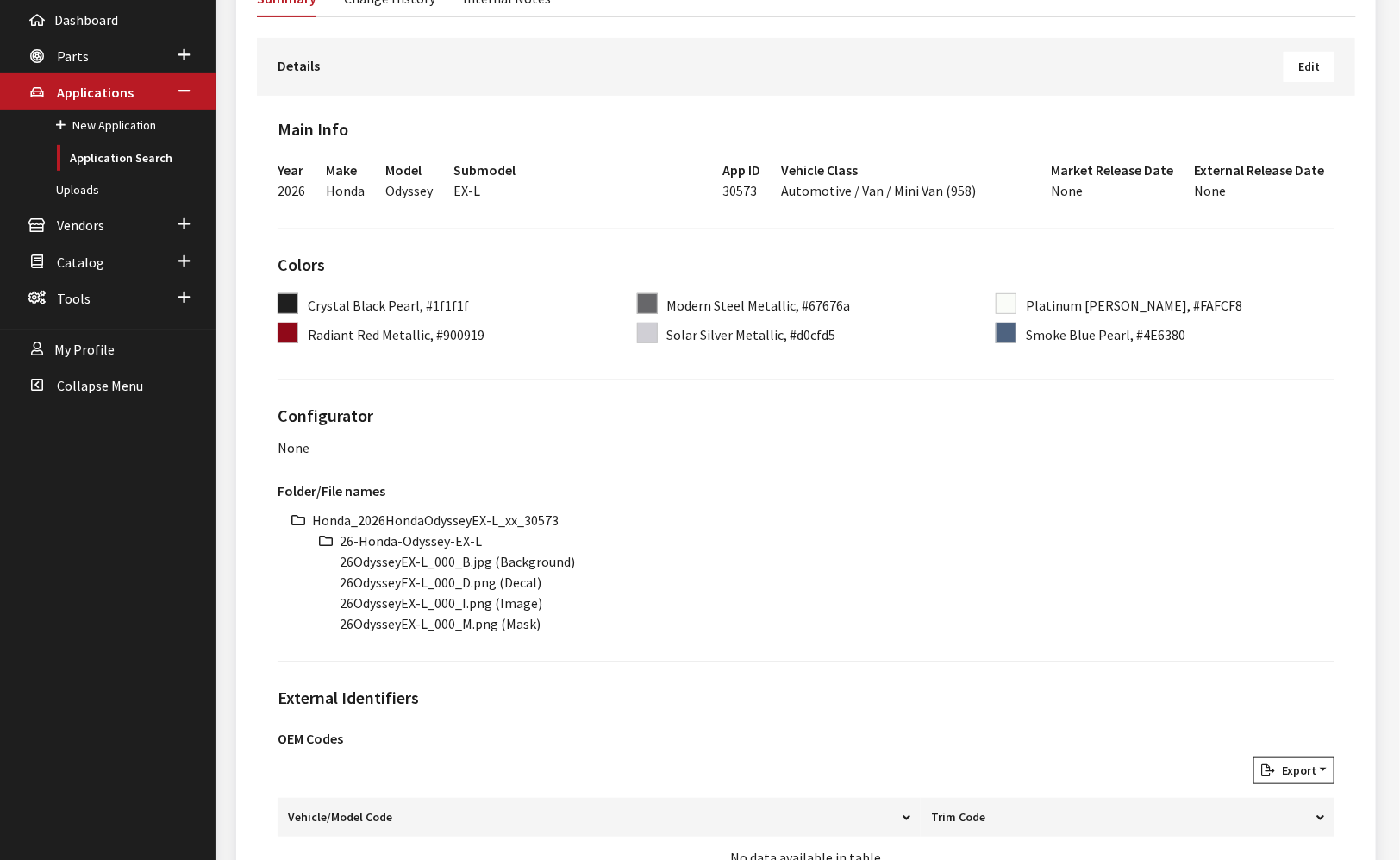
scroll to position [288, 0]
click at [477, 512] on li "Honda_2026HondaOdysseyEX-L_xx_30573" at bounding box center [822, 518] width 1022 height 21
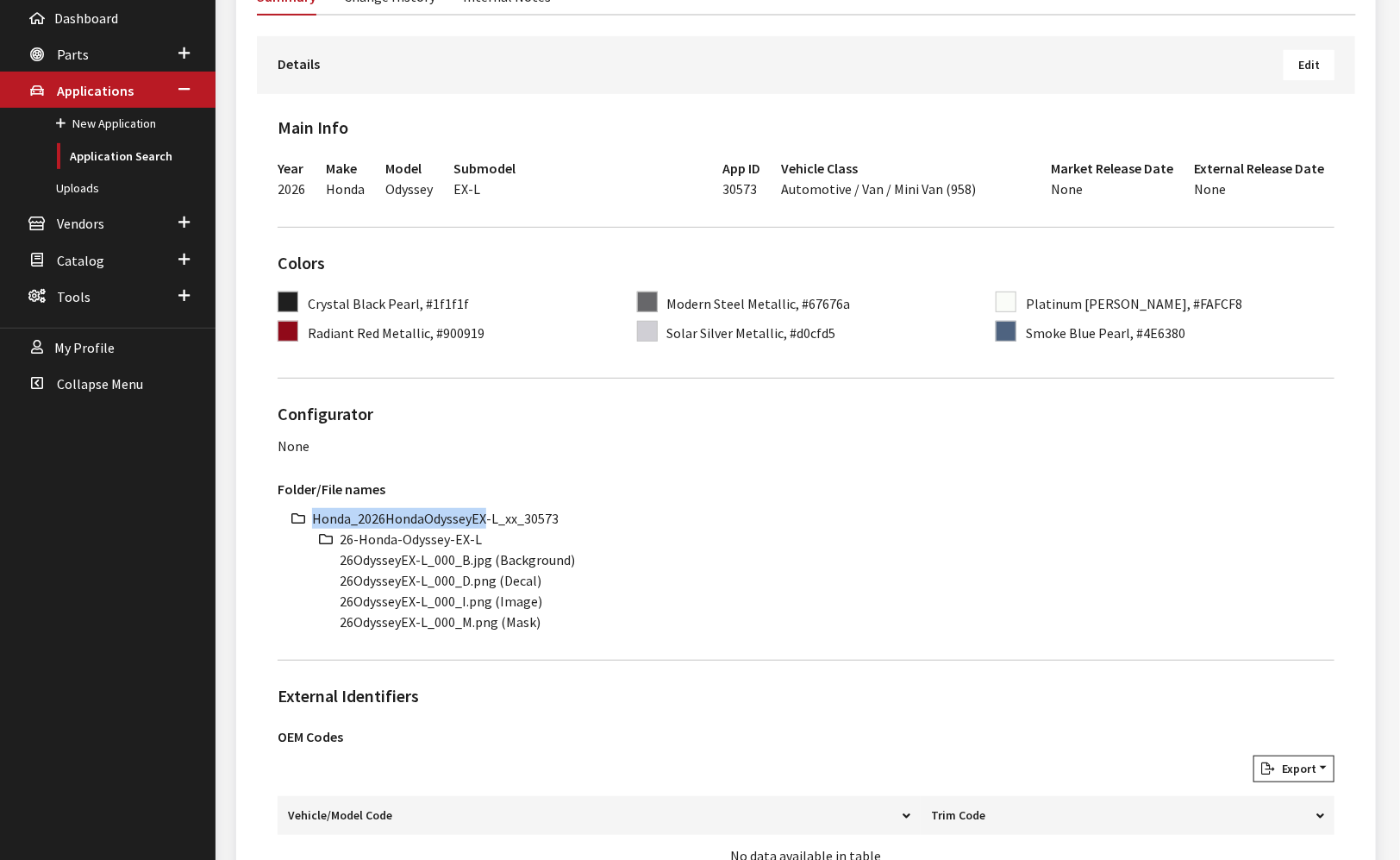
click at [477, 512] on li "Honda_2026HondaOdysseyEX-L_xx_30573" at bounding box center [822, 518] width 1022 height 21
copy ul "Honda_2026HondaOdysseyEX-L_xx_30573"
click at [421, 535] on li "26-Honda-Odyssey-EX-L" at bounding box center [837, 539] width 994 height 21
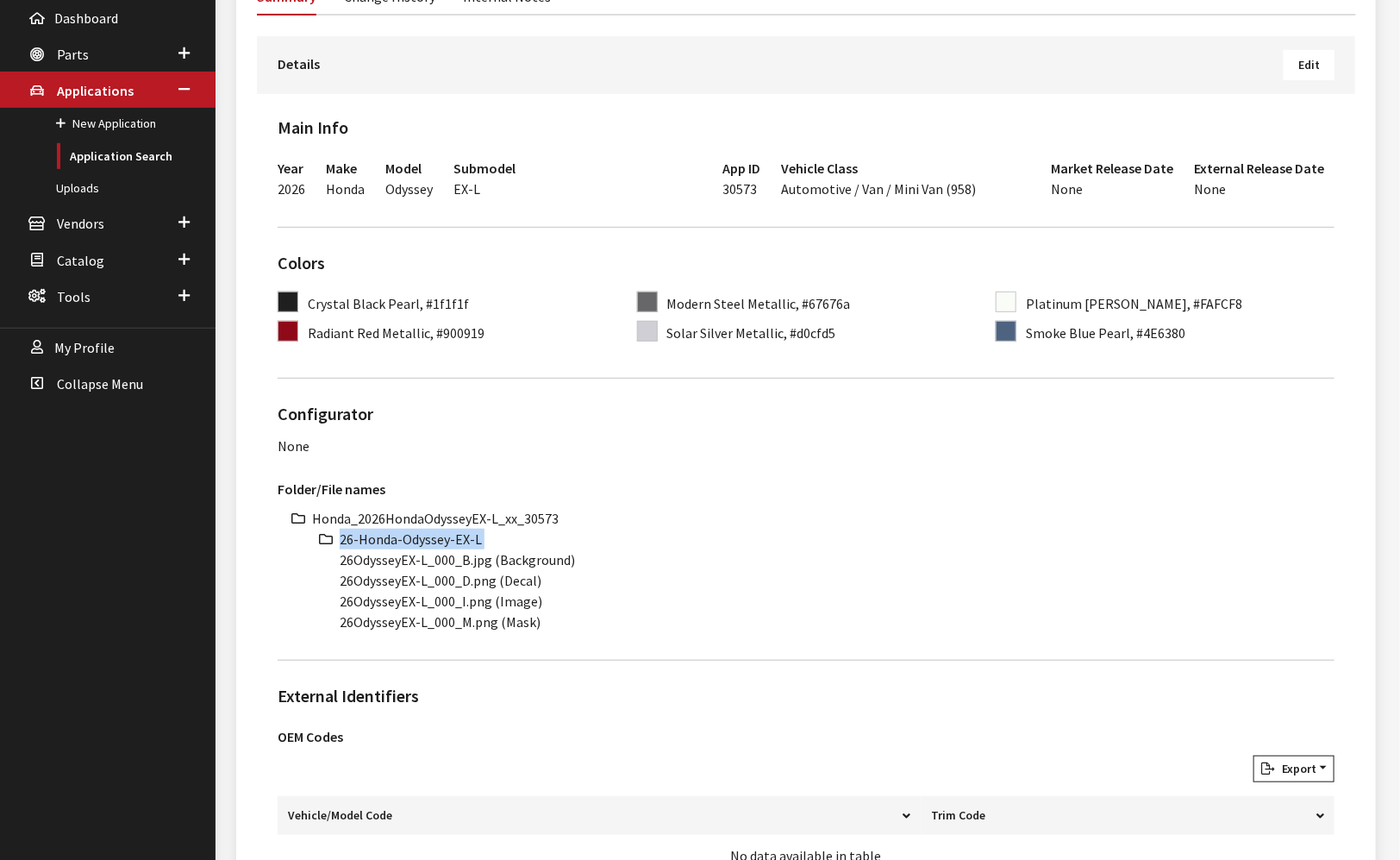
click at [421, 535] on li "26-Honda-Odyssey-EX-L" at bounding box center [837, 539] width 994 height 21
copy ul "26-Honda-Odyssey-EX-L"
drag, startPoint x: 426, startPoint y: 561, endPoint x: 324, endPoint y: 561, distance: 102.0
click at [324, 561] on ul "Honda_2026HondaOdysseyEX-L_xx_30573 26-Honda-Odyssey-EX-L 26OdysseyEX-L_000_B.j…" at bounding box center [822, 570] width 1022 height 124
copy li "26OdysseyEX-L"
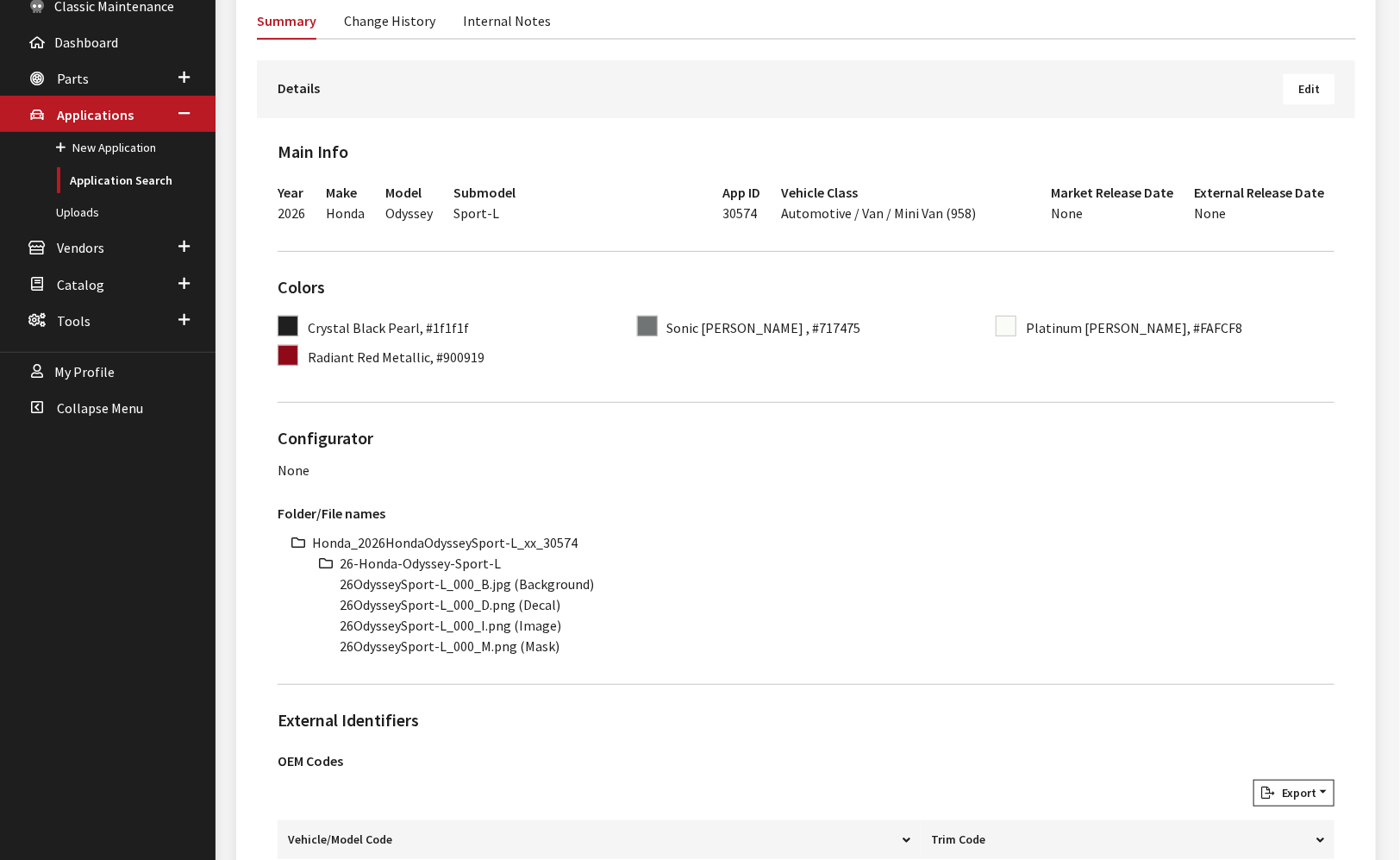
scroll to position [288, 0]
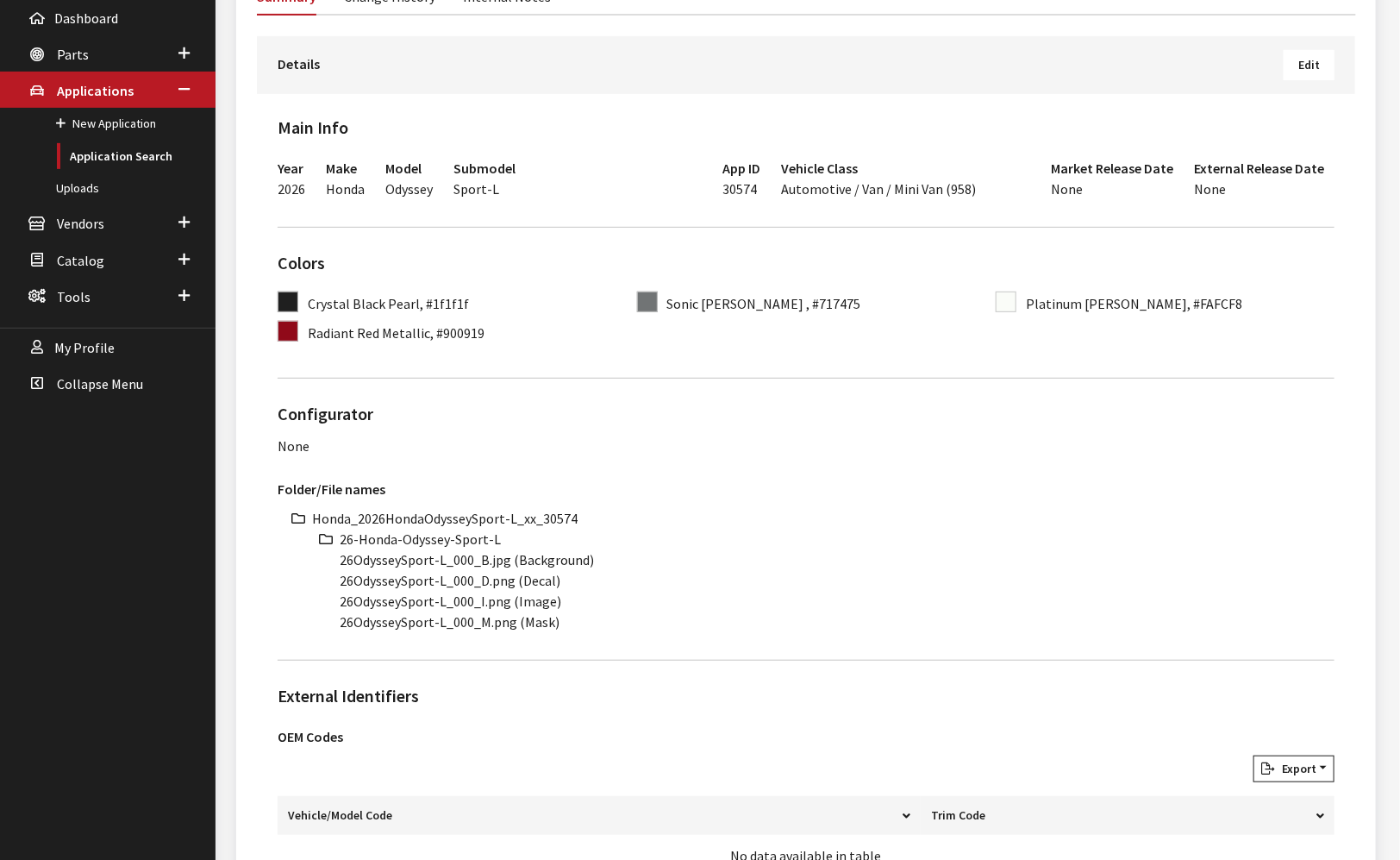
click at [467, 513] on li "Honda_2026HondaOdysseySport-L_xx_30574" at bounding box center [822, 518] width 1022 height 21
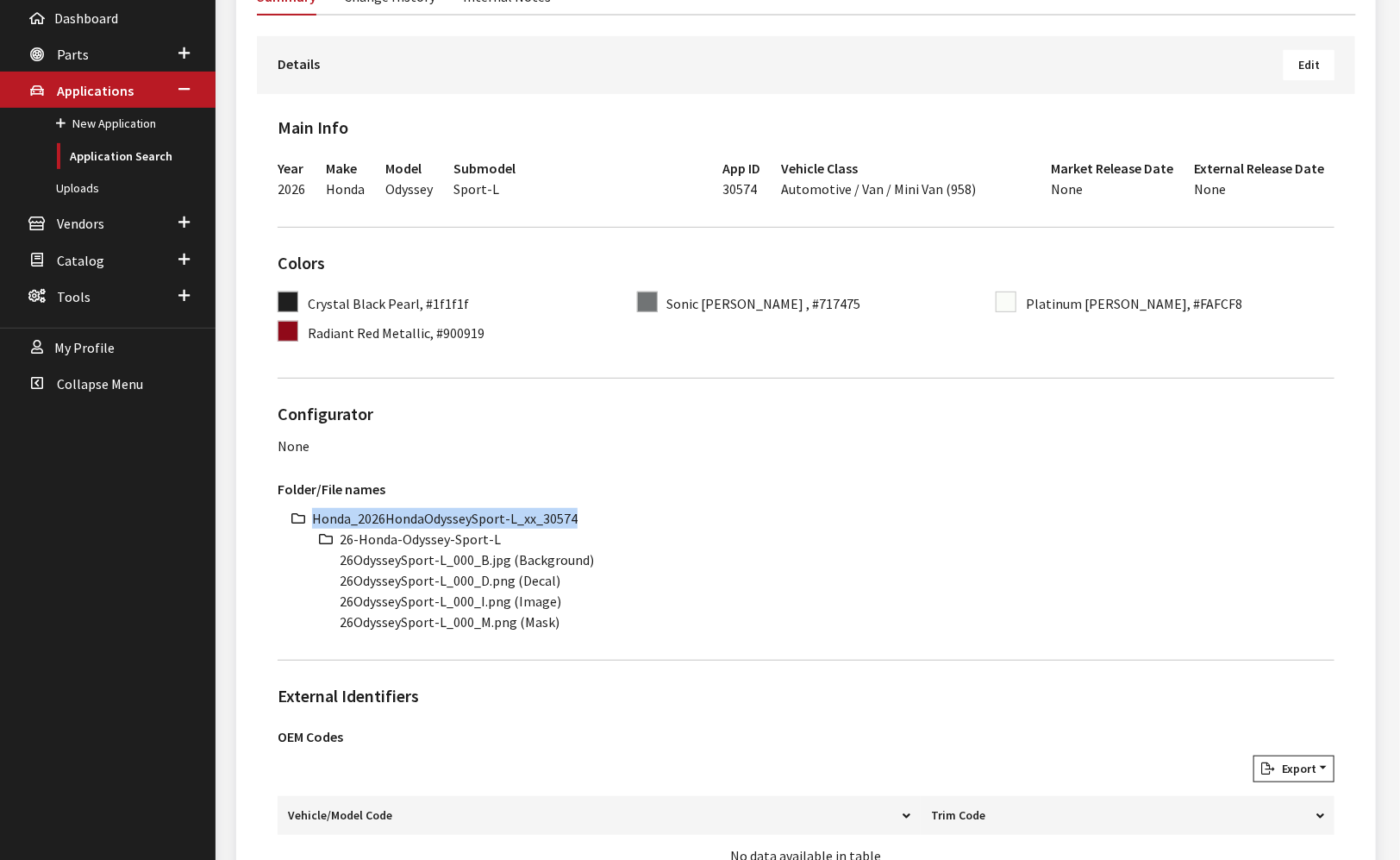
click at [467, 513] on li "Honda_2026HondaOdysseySport-L_xx_30574" at bounding box center [822, 518] width 1022 height 21
copy ul "Honda_2026HondaOdysseySport-L_xx_30574"
click at [436, 536] on li "26-Honda-Odyssey-Sport-L" at bounding box center [837, 539] width 994 height 21
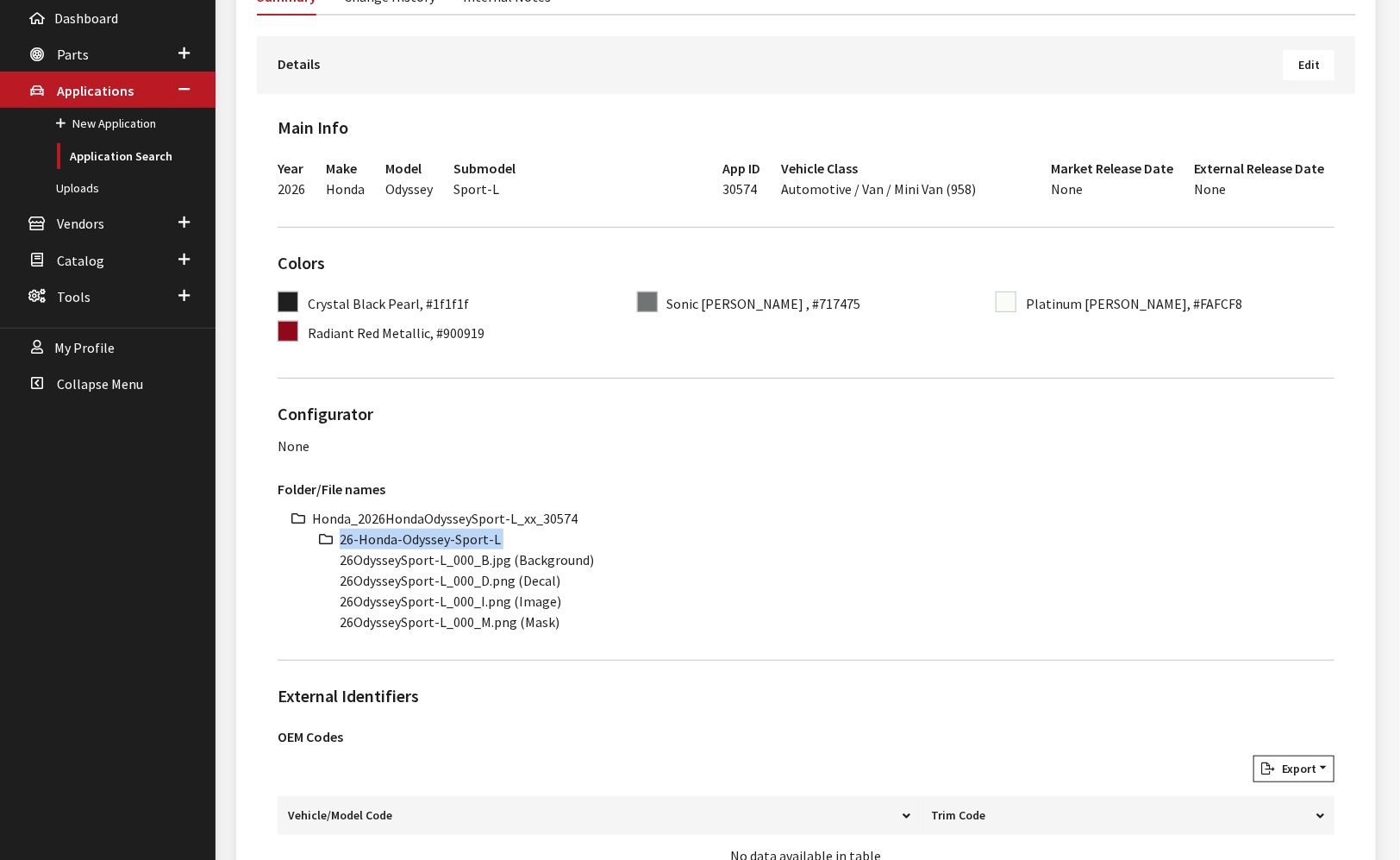
copy ul "26-Honda-Odyssey-Sport-L"
drag, startPoint x: 442, startPoint y: 560, endPoint x: 337, endPoint y: 560, distance: 105.0
click at [337, 560] on ul "Honda_2026HondaOdysseySport-L_xx_30574 26-Honda-Odyssey-Sport-L 26OdysseySport-…" at bounding box center [822, 570] width 1022 height 124
copy li "26OdysseySport-L"
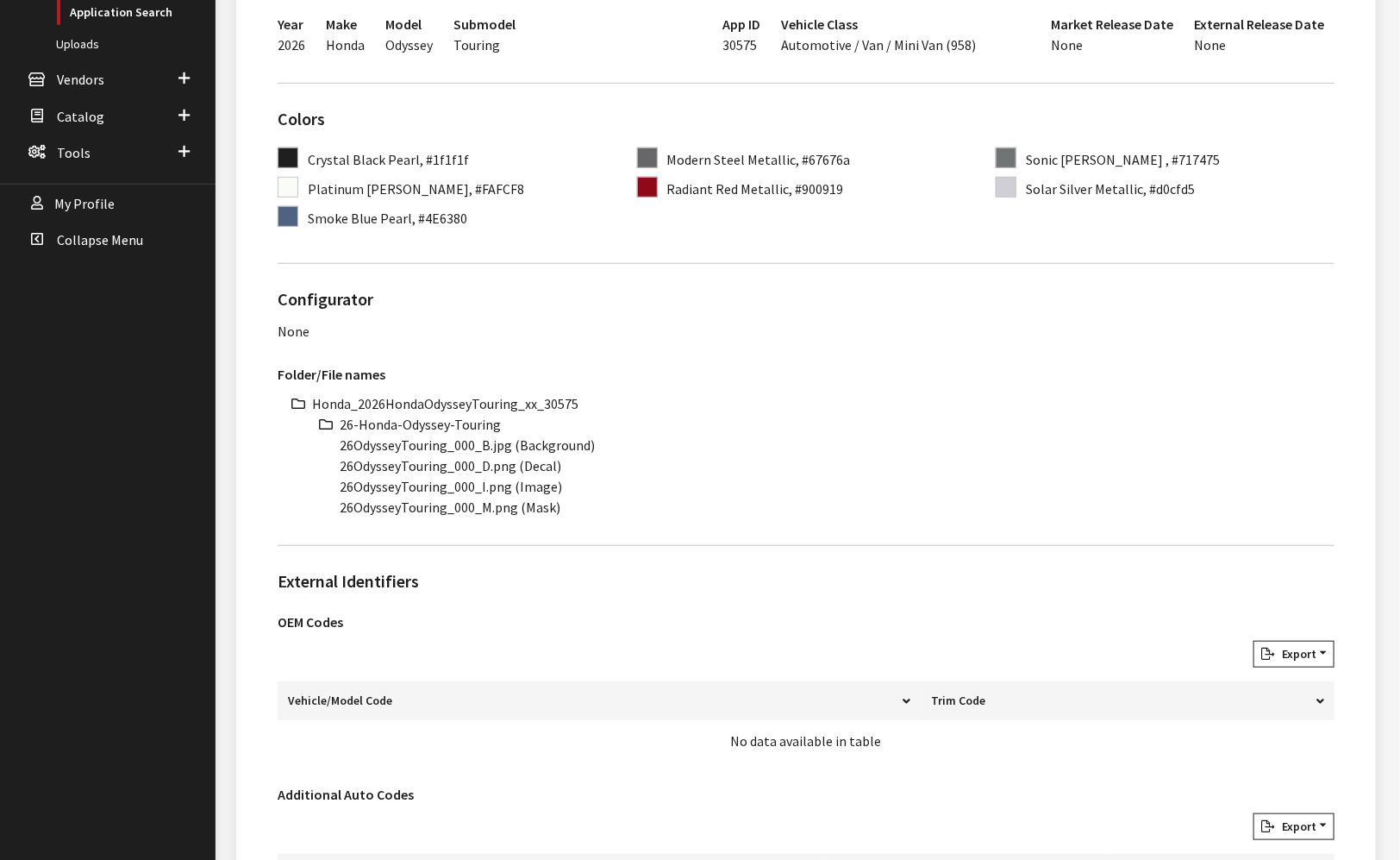
scroll to position [478, 0]
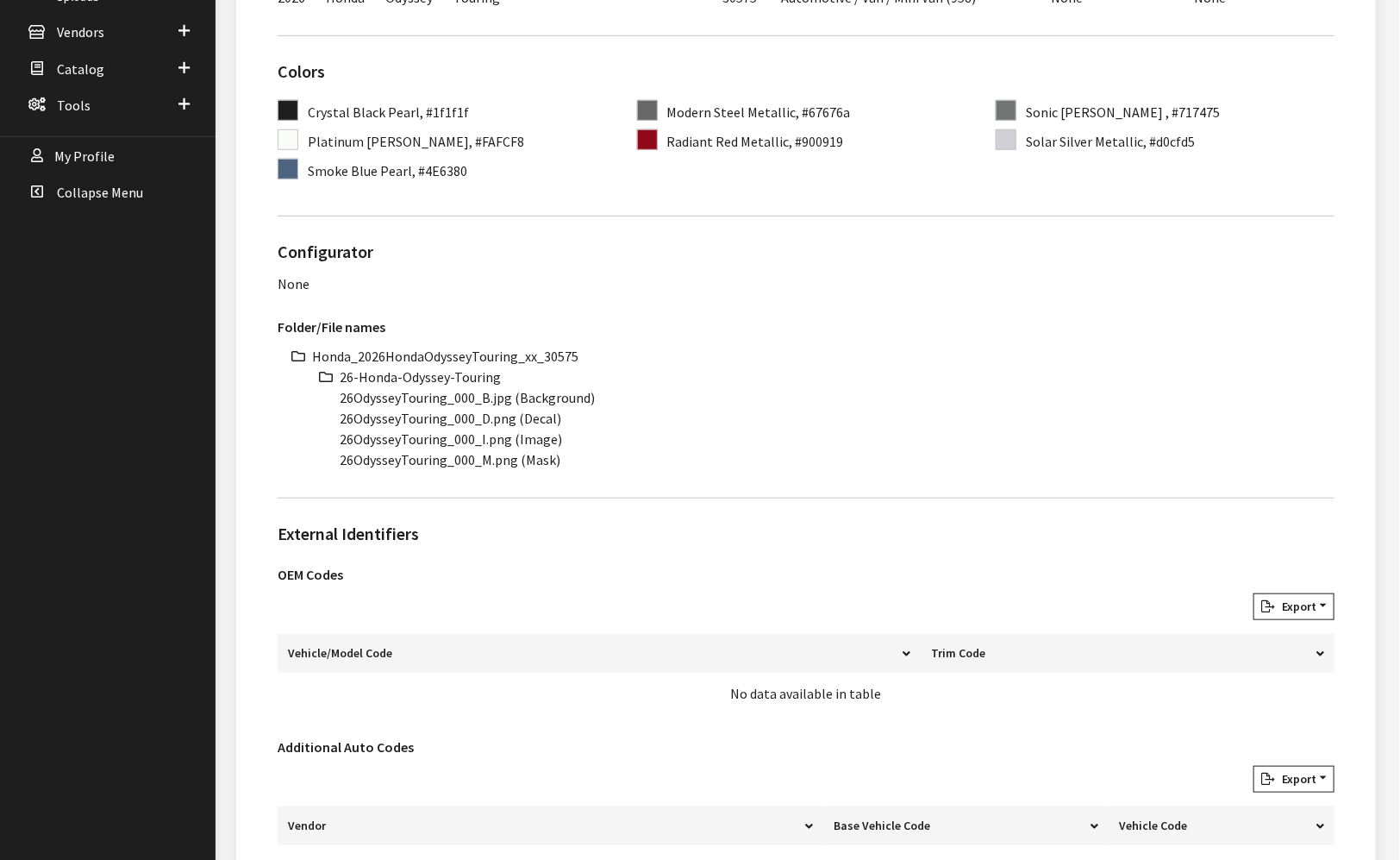
click at [484, 354] on li "Honda_2026HondaOdysseyTouring_xx_30575" at bounding box center [822, 355] width 1022 height 21
copy ul "Honda_2026HondaOdysseyTouring_xx_30575"
click at [435, 373] on li "26-Honda-Odyssey-Touring" at bounding box center [837, 376] width 994 height 21
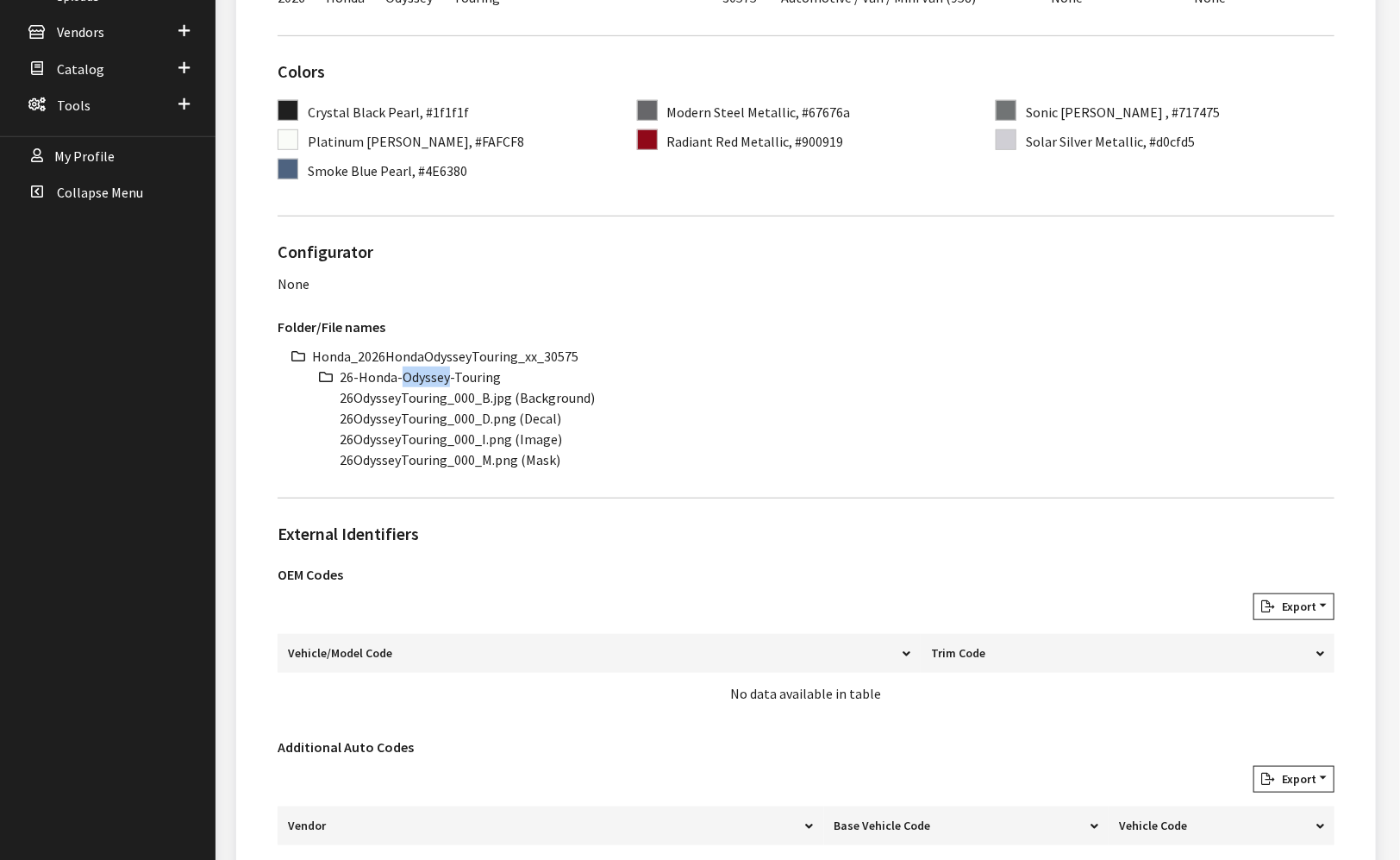
click at [435, 373] on li "26-Honda-Odyssey-Touring" at bounding box center [837, 376] width 994 height 21
copy ul "26-Honda-Odyssey-Touring"
drag, startPoint x: 446, startPoint y: 396, endPoint x: 313, endPoint y: 397, distance: 133.0
click at [313, 397] on ul "Honda_2026HondaOdysseyTouring_xx_30575 26-Honda-Odyssey-Touring 26OdysseyTourin…" at bounding box center [822, 407] width 1022 height 124
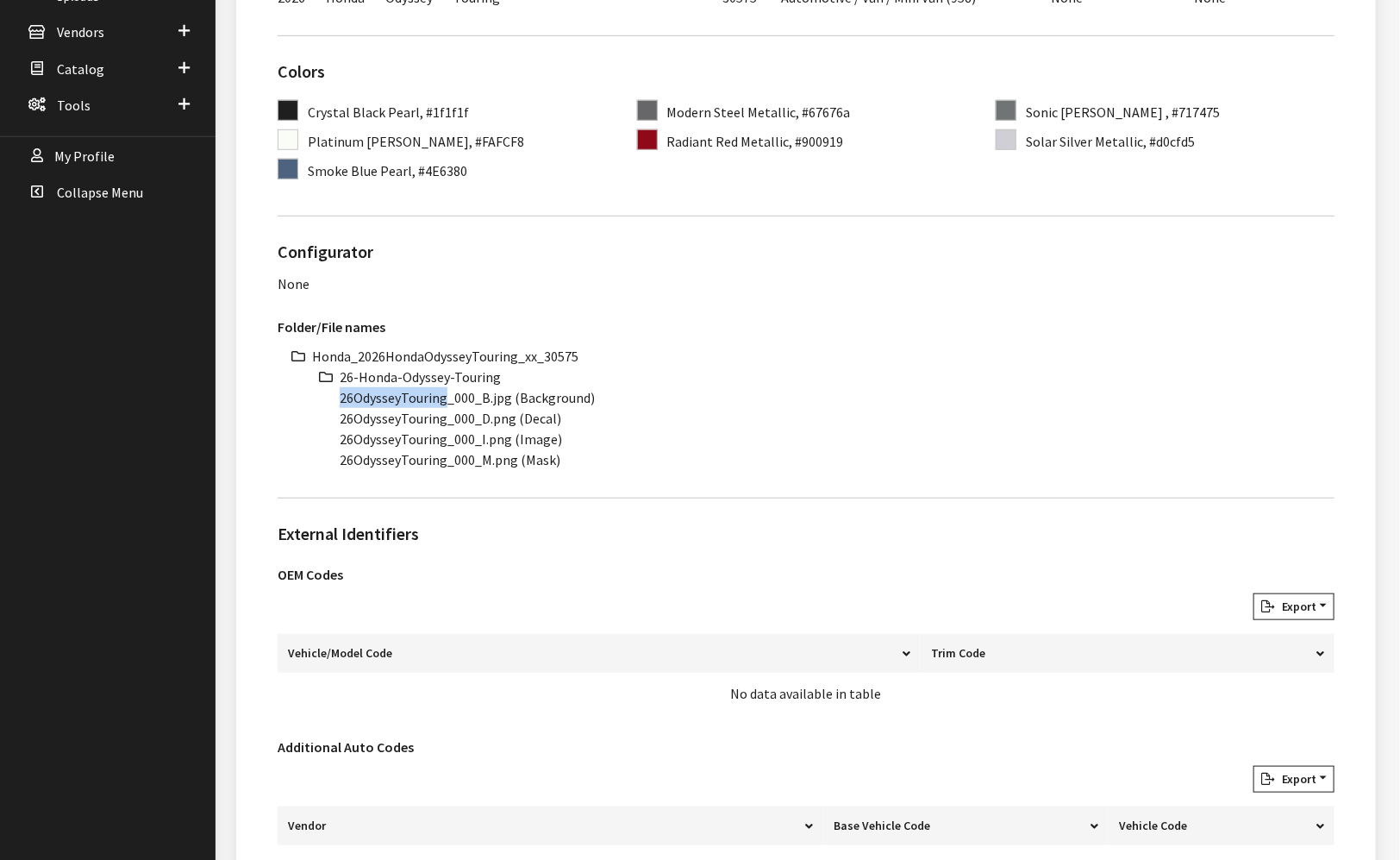
copy li "26OdysseyTouring"
